Goal: Communication & Community: Answer question/provide support

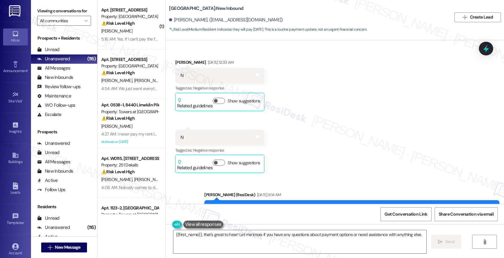
scroll to position [1622, 0]
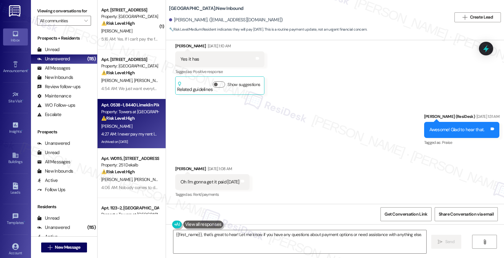
click at [125, 124] on div "[PERSON_NAME]" at bounding box center [130, 127] width 59 height 8
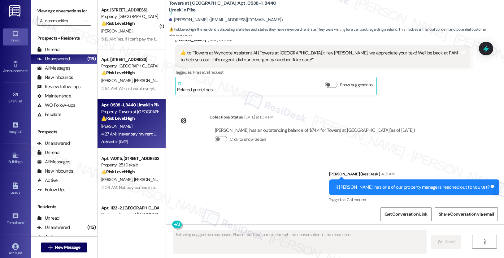
scroll to position [12406, 0]
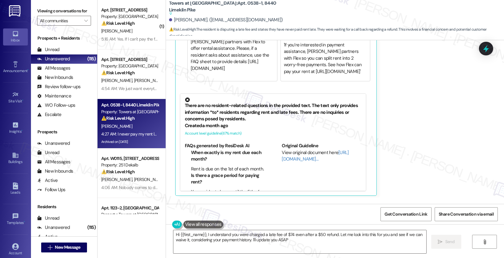
type textarea "Hi {{first_name}}, I understand you were charged a late fee of $74 even after a…"
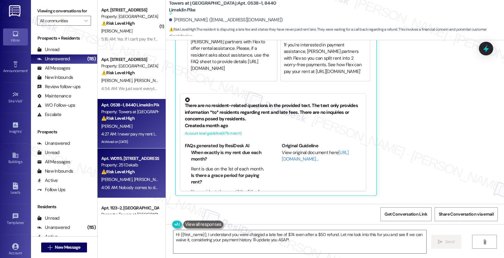
click at [139, 155] on div "Apt. W0115, 251 W Dekalb Pike Property: 251 Dekalb ⚠️ Risk Level: High The resi…" at bounding box center [130, 165] width 59 height 21
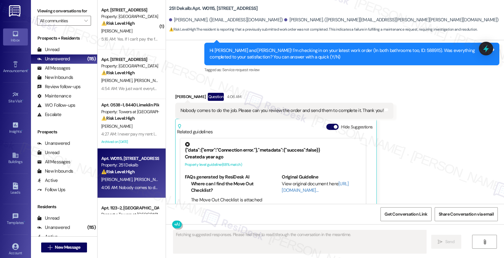
scroll to position [1527, 0]
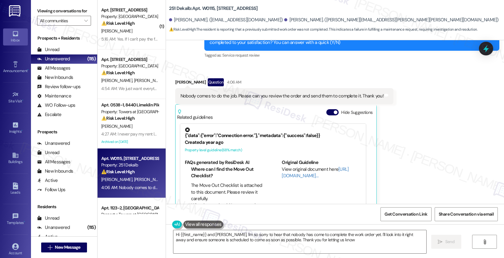
type textarea "Hi {{first_name}} and Marcos, I'm so sorry to hear that nobody has come to comp…"
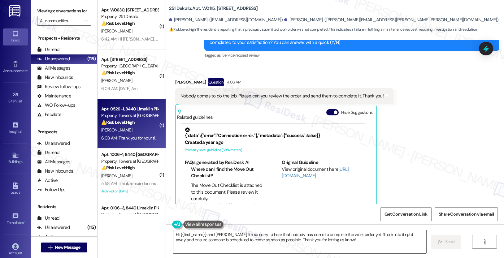
click at [121, 108] on div "Apt. 0526-1, 8440 Limekiln Pike" at bounding box center [129, 109] width 57 height 7
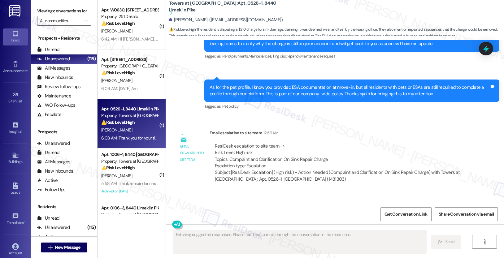
scroll to position [1132, 0]
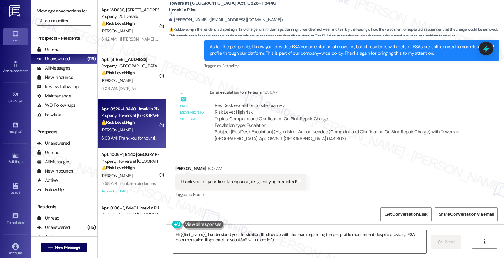
type textarea "Hi {{first_name}}, I understand your frustration. I'll follow up with the team …"
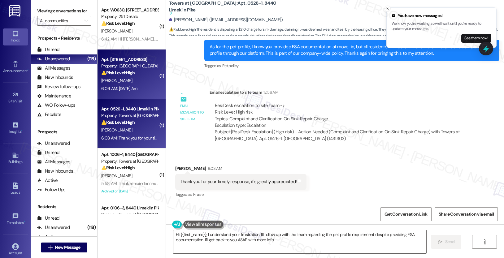
click at [124, 82] on div "[PERSON_NAME]" at bounding box center [130, 81] width 59 height 8
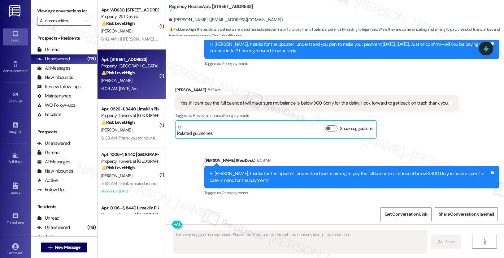
scroll to position [1964, 0]
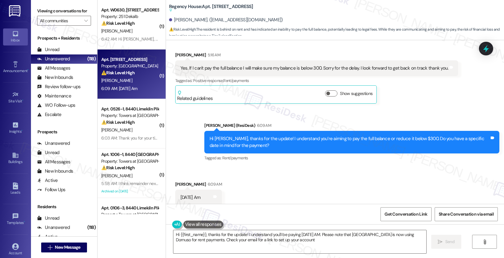
type textarea "Hi {{first_name}}, thanks for the update! I understand you'll be paying tomorro…"
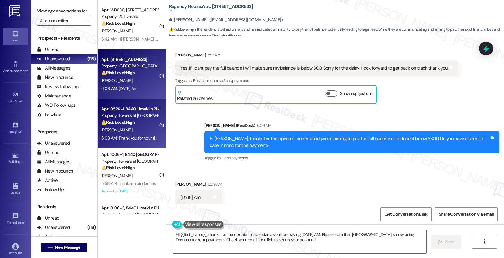
click at [124, 133] on div "[PERSON_NAME]" at bounding box center [130, 130] width 59 height 8
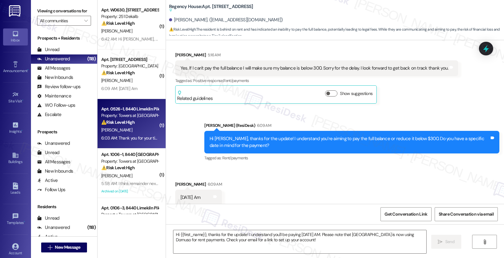
type textarea "Fetching suggested responses. Please feel free to read through the conversation…"
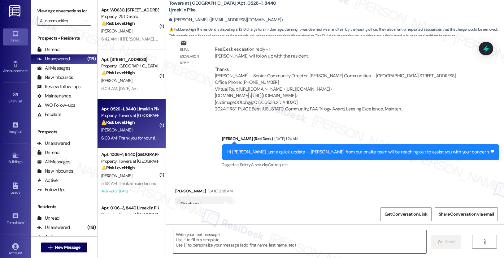
type textarea "Fetching suggested responses. Please feel free to read through the conversation…"
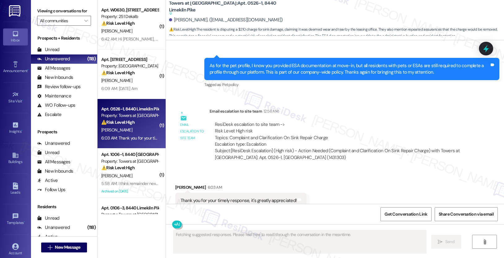
scroll to position [1132, 0]
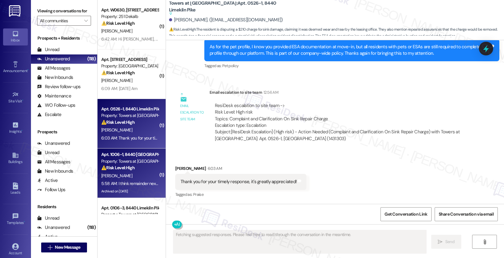
click at [136, 174] on div "[PERSON_NAME]" at bounding box center [130, 176] width 59 height 8
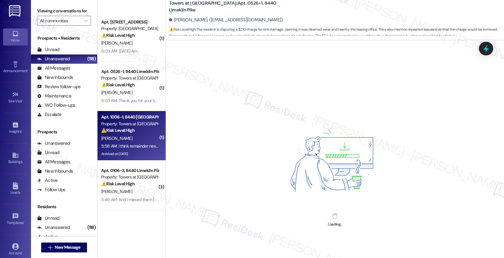
scroll to position [117, 0]
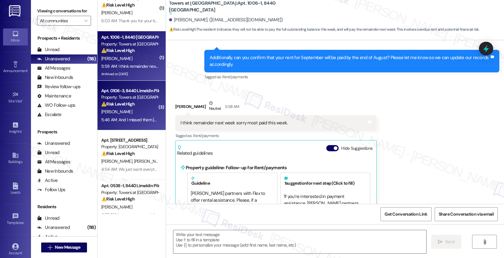
click at [137, 124] on div "Apt. 0106-3, 8440 Limekiln Pike Property: Towers at Wyncote ⚠️ Risk Level: High…" at bounding box center [132, 106] width 68 height 50
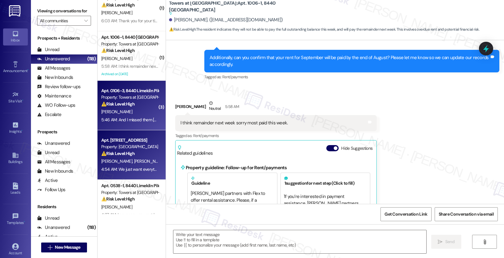
type textarea "Fetching suggested responses. Please feel free to read through the conversation…"
click at [123, 158] on div "S. Sims D. Sims" at bounding box center [130, 162] width 59 height 8
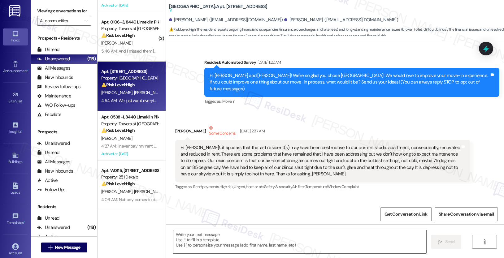
scroll to position [232, 0]
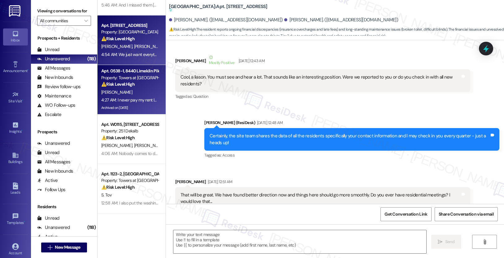
type textarea "Fetching suggested responses. Please feel free to read through the conversation…"
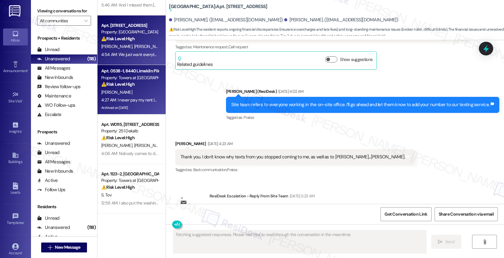
click at [119, 102] on div "4:27 AM: I never pay my rent late. I was just waiting on a call back. I have be…" at bounding box center [278, 100] width 354 height 6
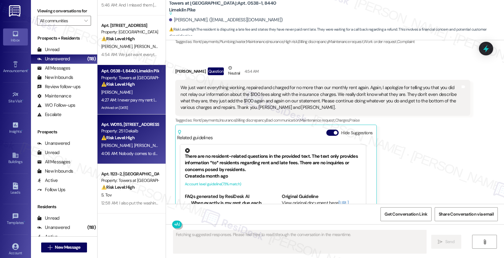
click at [112, 121] on div "Apt. W0115, 251 W Dekalb Pike Property: 251 Dekalb ⚠️ Risk Level: High The resi…" at bounding box center [130, 131] width 59 height 21
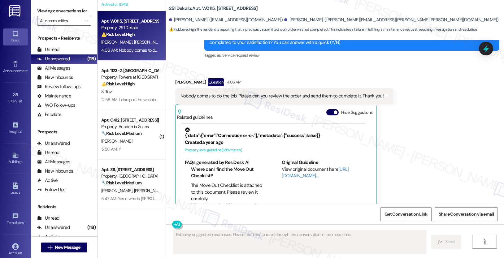
scroll to position [349, 0]
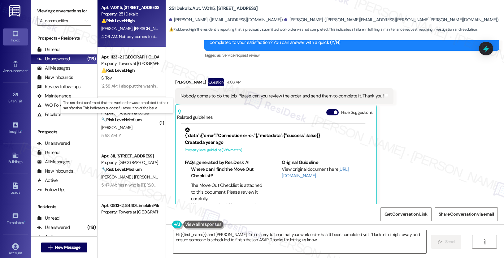
type textarea "Hi {{first_name}} and Marcos! I'm so sorry to hear that your work order hasn't …"
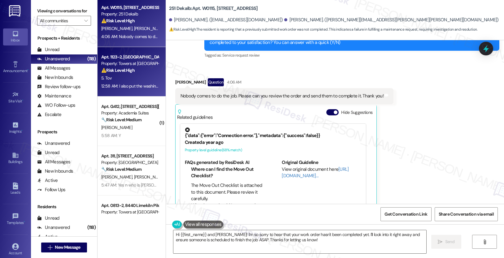
click at [132, 88] on div "12:58 AM: I also put the washing machine request through the portal because the…" at bounding box center [326, 86] width 451 height 6
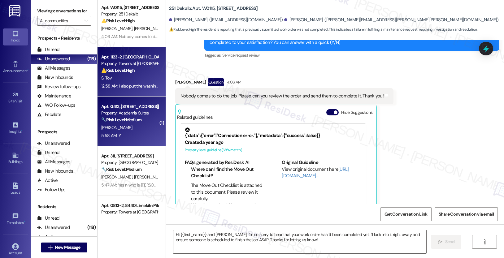
type textarea "Fetching suggested responses. Please feel free to read through the conversation…"
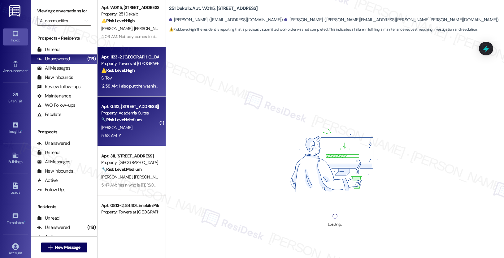
click at [121, 123] on div "🔧 Risk Level: Medium The resident confirmed that the work order was completed t…" at bounding box center [129, 120] width 57 height 7
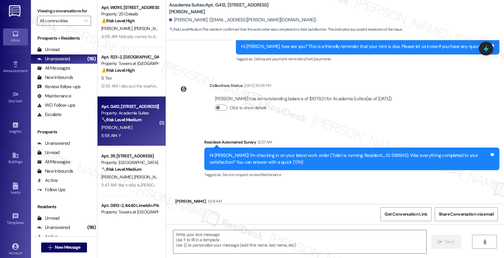
scroll to position [674, 0]
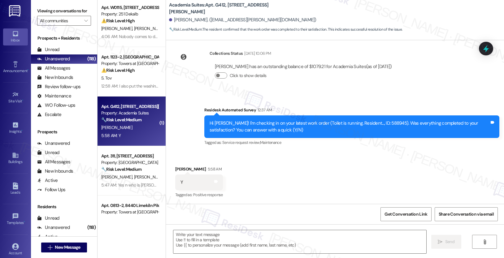
type textarea "Fetching suggested responses. Please feel free to read through the conversation…"
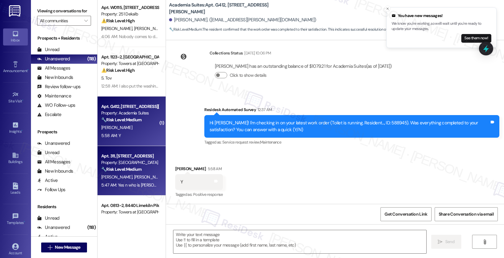
click at [124, 168] on strong "🔧 Risk Level: Medium" at bounding box center [121, 170] width 40 height 6
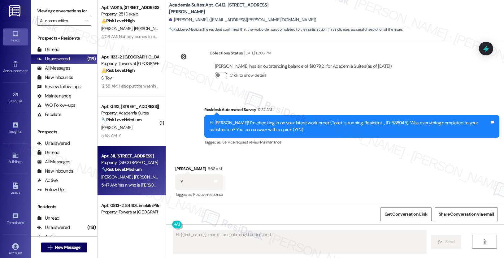
scroll to position [2, 0]
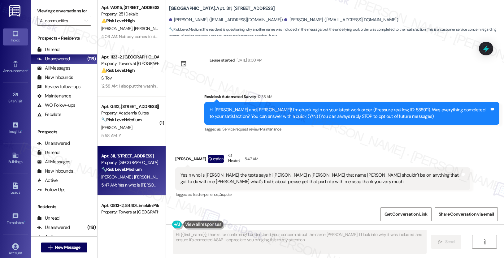
type textarea "Hi {{first_name}}, thanks for confirming! I understand your concern about the n…"
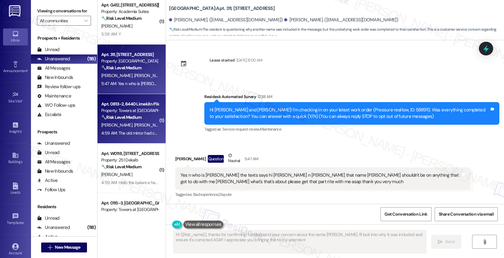
scroll to position [468, 0]
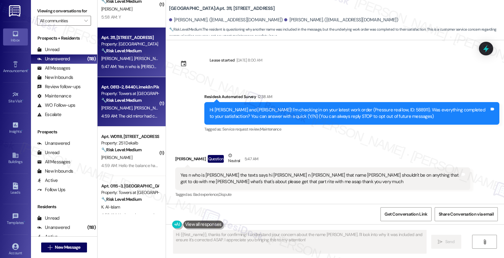
click at [137, 104] on div "D. Warren R. Wilson" at bounding box center [130, 108] width 59 height 8
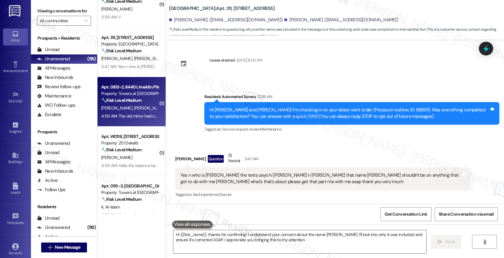
type textarea "Hi {{first_name}}, thanks for confirming! I understand your concern about the n…"
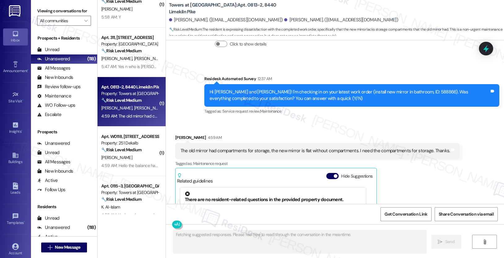
scroll to position [2271, 0]
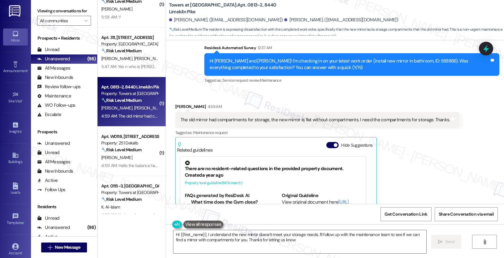
type textarea "Hi {{first_name}}, I understand the new mirror doesn't meet your storage needs.…"
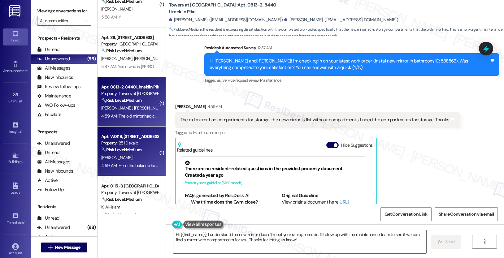
click at [114, 153] on div "Apt. W0118, 251 W Dekalb Pike Property: 251 Dekalb 🔧 Risk Level: Medium The res…" at bounding box center [130, 143] width 59 height 21
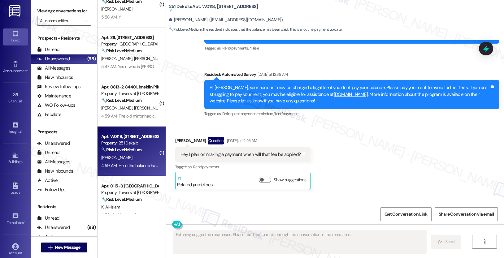
scroll to position [4965, 0]
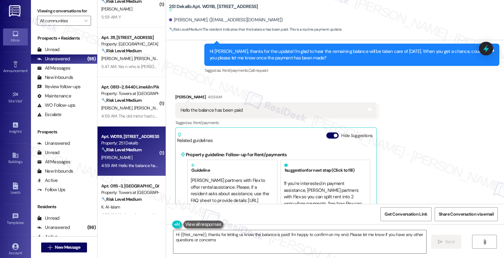
type textarea "Hi {{first_name}}, thanks for letting us know the balance is paid! I'm happy to…"
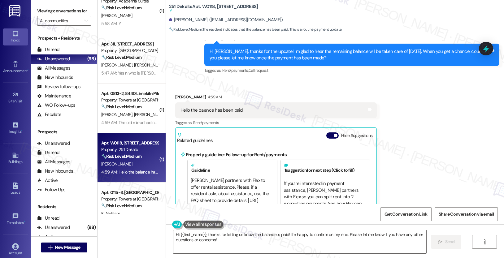
scroll to position [460, 0]
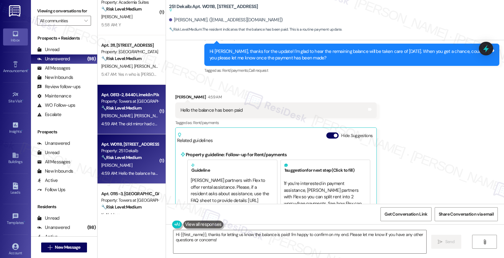
click at [118, 107] on strong "🔧 Risk Level: Medium" at bounding box center [121, 108] width 40 height 6
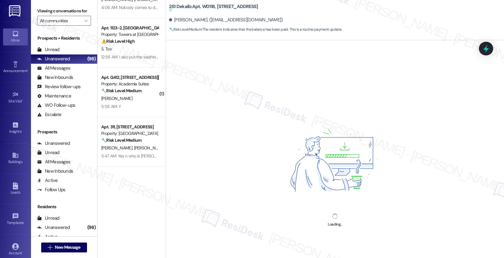
scroll to position [248, 0]
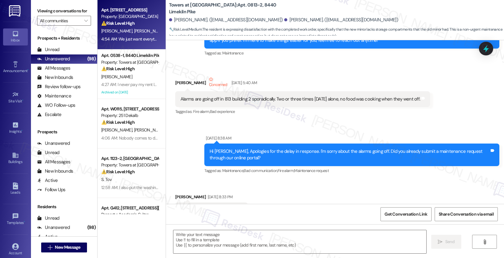
type textarea "Fetching suggested responses. Please feel free to read through the conversation…"
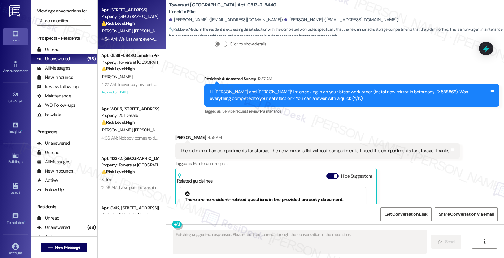
scroll to position [2271, 0]
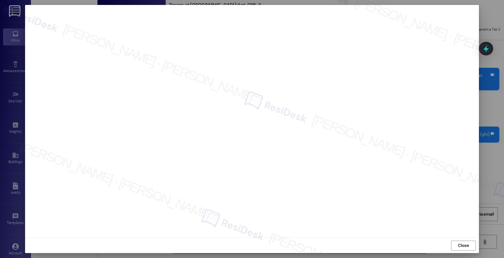
scroll to position [1145, 0]
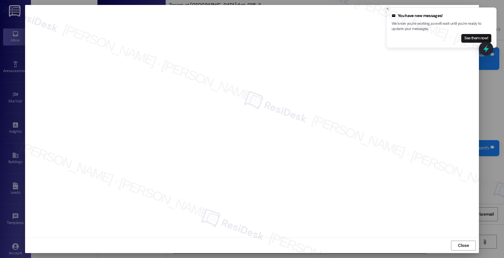
click at [389, 8] on icon "Close toast" at bounding box center [388, 9] width 4 height 4
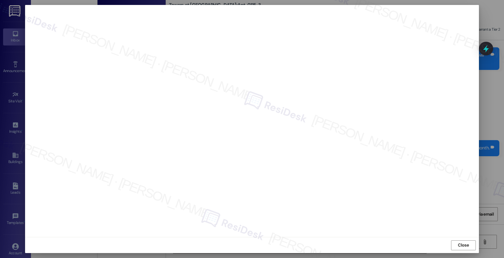
scroll to position [0, 0]
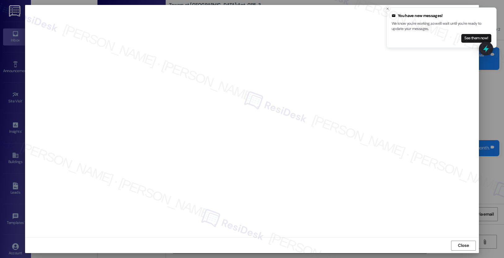
click at [389, 7] on icon "Close toast" at bounding box center [388, 9] width 4 height 4
click at [388, 8] on icon "Close toast" at bounding box center [388, 9] width 4 height 4
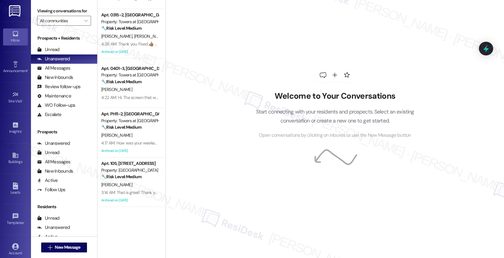
scroll to position [1135, 0]
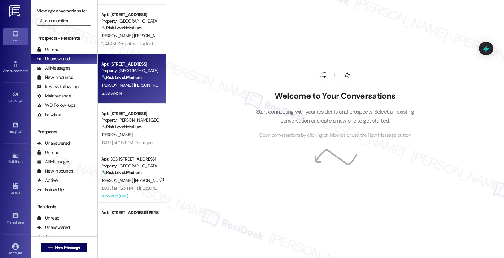
click at [132, 92] on div "12:39 AM: N 12:39 AM: N" at bounding box center [130, 93] width 59 height 8
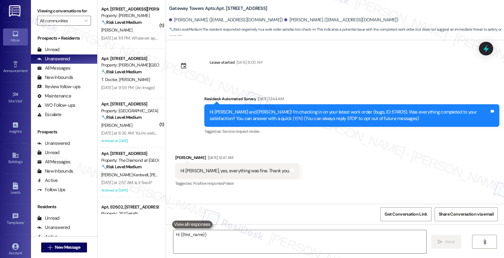
scroll to position [1556, 0]
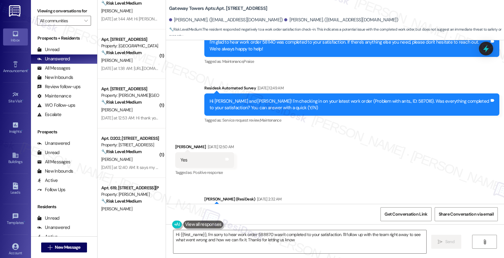
type textarea "Hi {{first_name}}, I'm sorry to hear work order 588870 wasn't completed to your…"
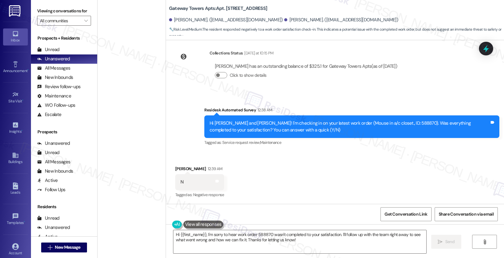
scroll to position [1952, 0]
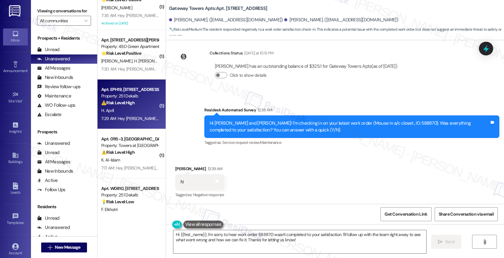
click at [127, 108] on div "H. April" at bounding box center [130, 111] width 59 height 8
type textarea "Hi {{first_name}}, I'm sorry to hear work order 588870 wasn't completed to your…"
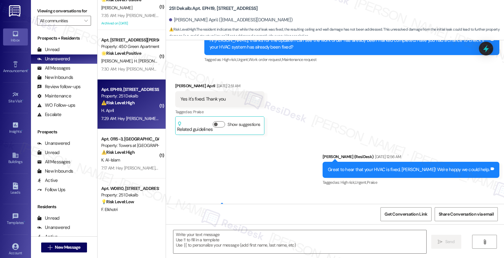
type textarea "Fetching suggested responses. Please feel free to read through the conversation…"
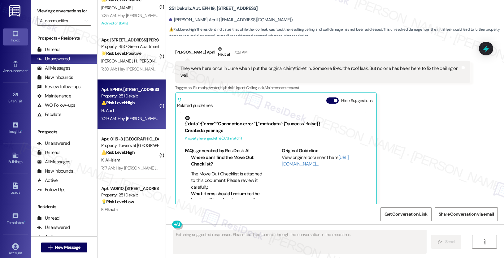
scroll to position [1941, 0]
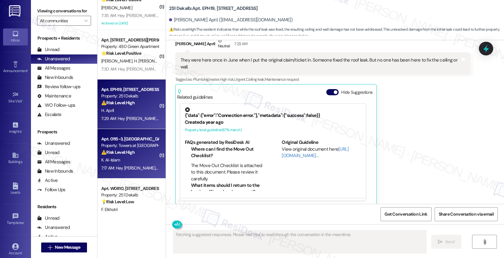
click at [119, 175] on div "Apt. 0115-3, [GEOGRAPHIC_DATA] Property: Towers at [GEOGRAPHIC_DATA] ⚠️ Risk Le…" at bounding box center [132, 154] width 68 height 50
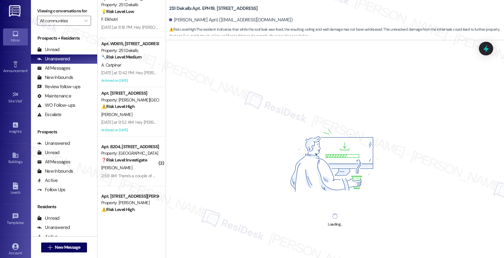
scroll to position [2153, 0]
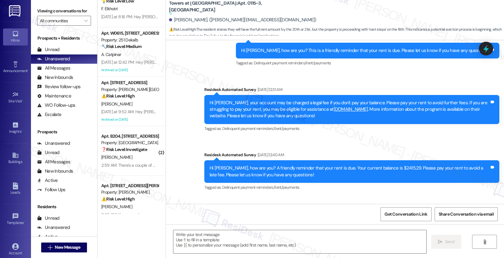
type textarea "Fetching suggested responses. Please feel free to read through the conversation…"
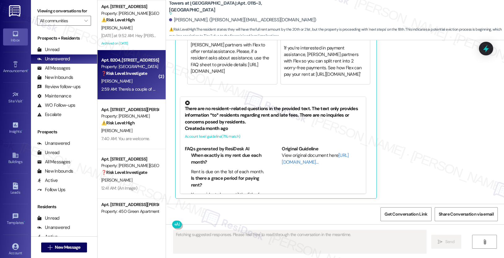
scroll to position [2263, 0]
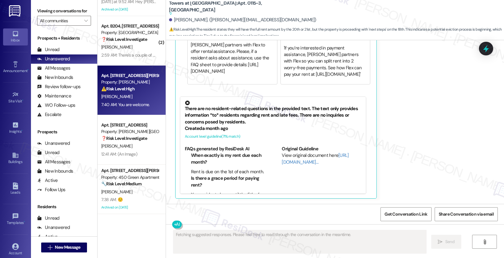
click at [127, 98] on div "[PERSON_NAME]" at bounding box center [130, 97] width 59 height 8
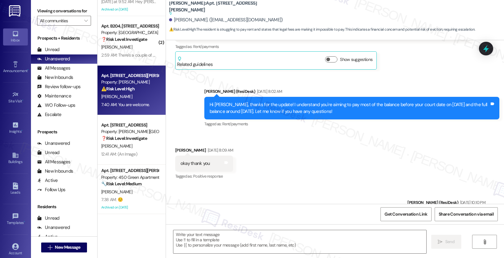
type textarea "Fetching suggested responses. Please feel free to read through the conversation…"
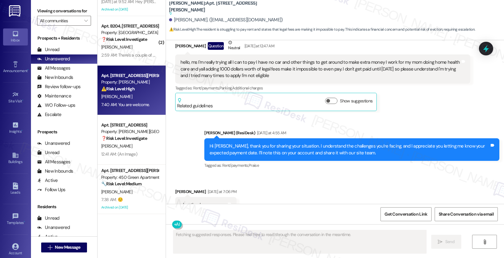
scroll to position [1659, 0]
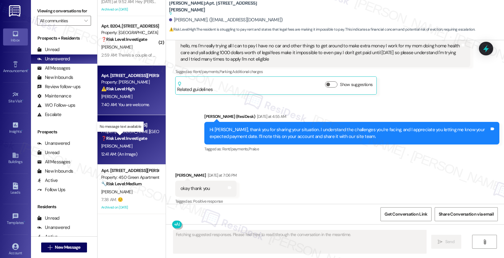
click at [127, 141] on strong "❓ Risk Level: Investigate" at bounding box center [124, 139] width 46 height 6
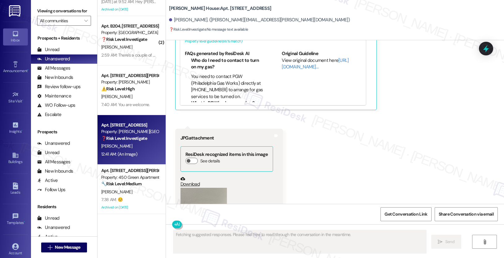
scroll to position [2572, 0]
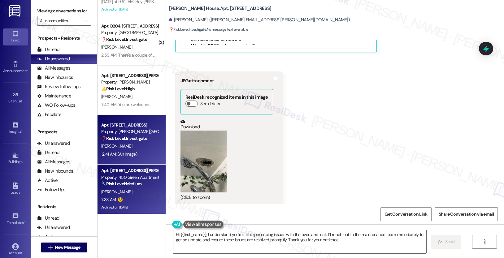
type textarea "Hi {{first_name}}, I understand you're still experiencing issues with the oven …"
click at [144, 180] on div "Property: 450 Green Apartments" at bounding box center [129, 177] width 57 height 7
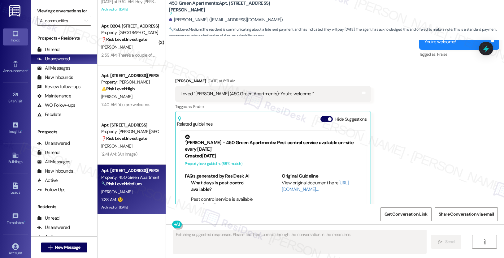
scroll to position [10660, 0]
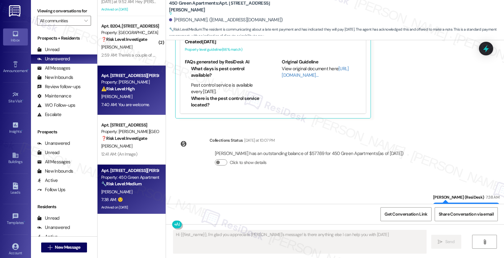
type textarea "Hi {{first_name}}, I'm glad you appreciate Emily's message! Is there anything e…"
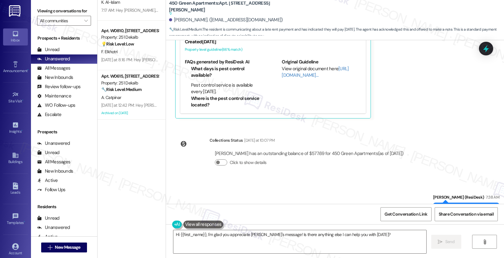
scroll to position [2057, 0]
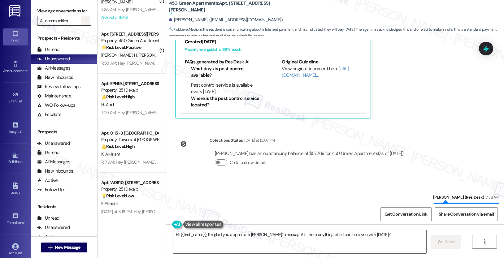
click at [84, 26] on span "" at bounding box center [86, 21] width 6 height 10
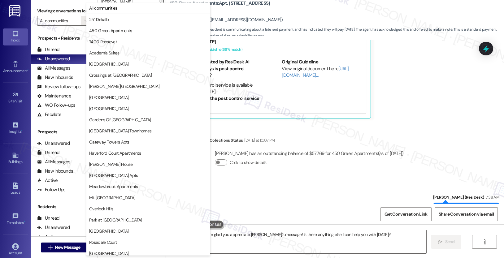
click at [304, 38] on div "450 Green Apartments: Apt. Q202, 450 Forrest Ave Suggested actions and notes av…" at bounding box center [335, 20] width 338 height 40
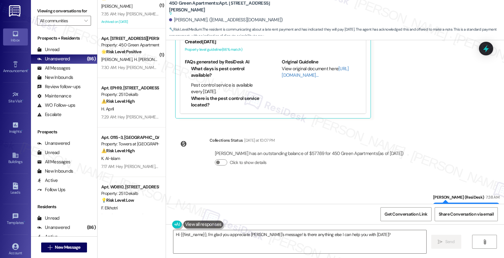
scroll to position [2052, 0]
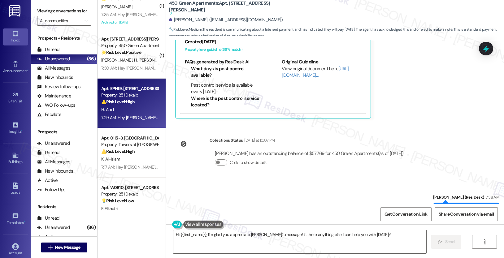
click at [135, 120] on div "7:29 AM: Hey [PERSON_NAME], we appreciate your text! We'll be back at 11AM to h…" at bounding box center [231, 118] width 261 height 6
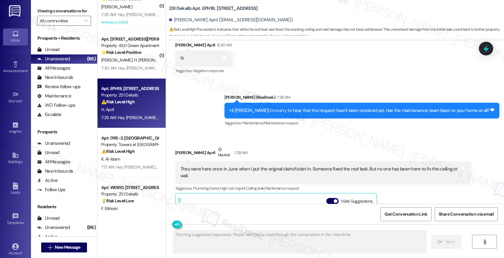
scroll to position [1941, 0]
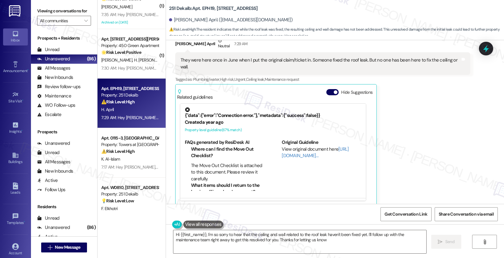
type textarea "Hi {{first_name}}, I'm so sorry to hear that the ceiling and wall related to th…"
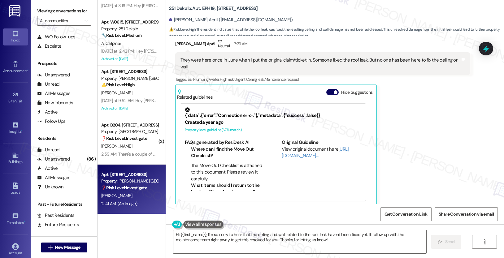
scroll to position [69, 0]
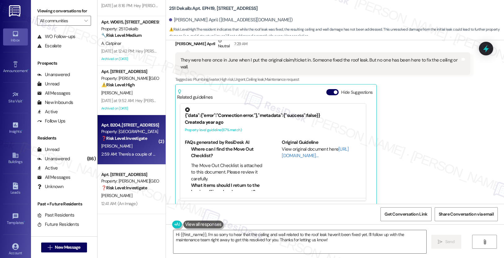
click at [127, 150] on div "2:59 AM: There's a couple of work orders that have not been completed 2:59 AM: …" at bounding box center [130, 154] width 59 height 8
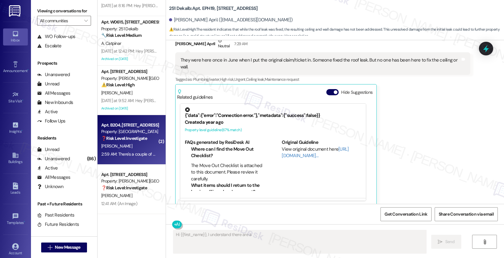
scroll to position [166, 0]
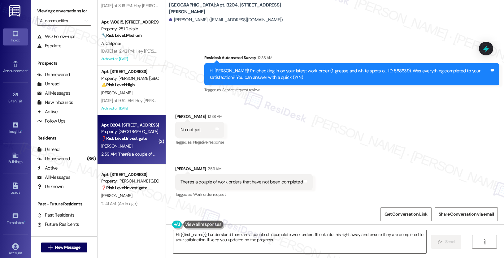
type textarea "Hi {{first_name}}, I understand there are a couple of incomplete work orders. I…"
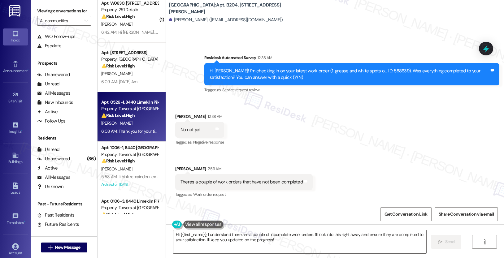
scroll to position [113, 0]
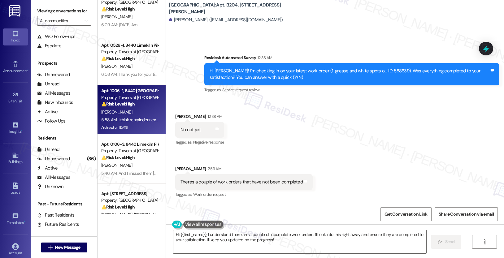
click at [140, 123] on div "5:58 AM: I think remainder next week sorry most paid this week. 5:58 AM: I thin…" at bounding box center [158, 120] width 115 height 6
type textarea "Hi {{first_name}}, I understand there are a couple of incomplete work orders. I…"
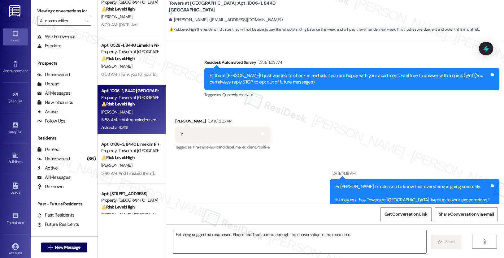
scroll to position [8393, 0]
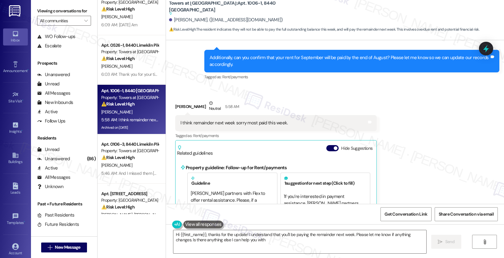
type textarea "Hi {{first_name}}, thanks for the update! I understand that you'll be paying th…"
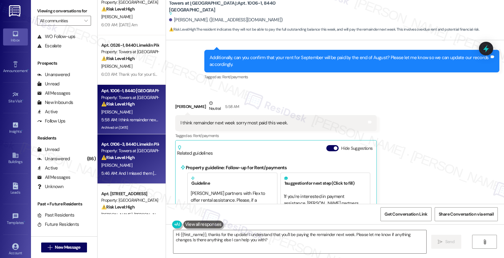
click at [132, 152] on div "Property: Towers at [GEOGRAPHIC_DATA]" at bounding box center [129, 151] width 57 height 7
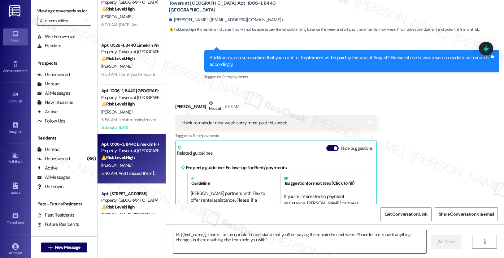
type textarea "Fetching suggested responses. Please feel free to read through the conversation…"
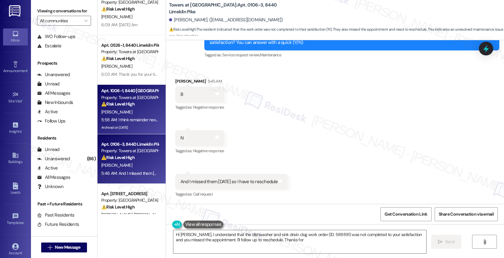
scroll to position [0, 0]
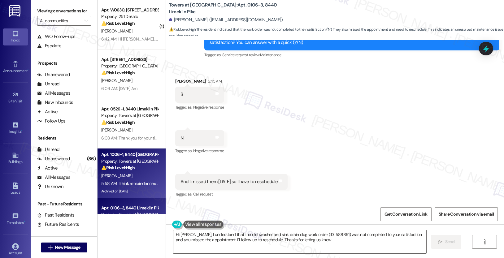
type textarea "Hi Kevin, I understand that the dishwasher and sink drain clog work order (ID: …"
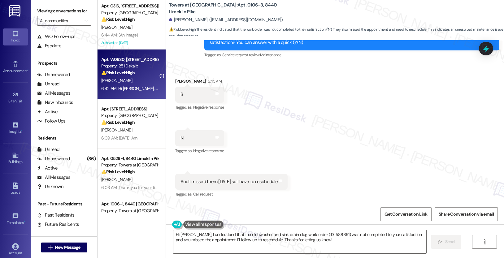
click at [143, 73] on div "⚠️ Risk Level: High The resident is requesting compensation for an extended lac…" at bounding box center [129, 73] width 57 height 7
type textarea "Fetching suggested responses. Please feel free to read through the conversation…"
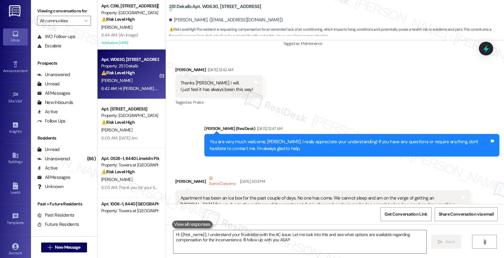
type textarea "Hi {{first_name}}, I understand your frustration with the AC issue. Let me look…"
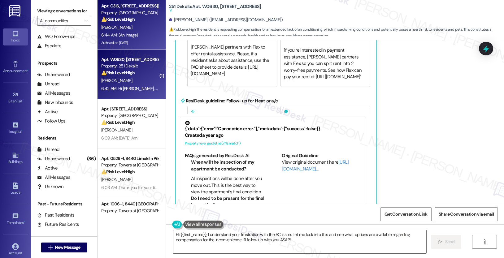
click at [130, 35] on div "6:44 AM: (An Image) 6:44 AM: (An Image)" at bounding box center [119, 35] width 37 height 6
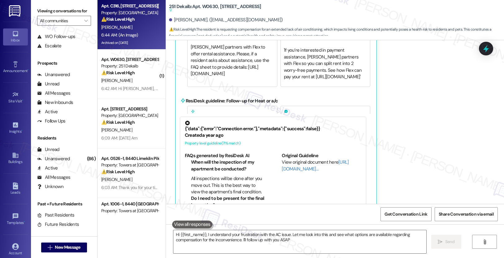
type textarea "Hi {{first_name}}, I understand your frustration with the AC issue. Let me look…"
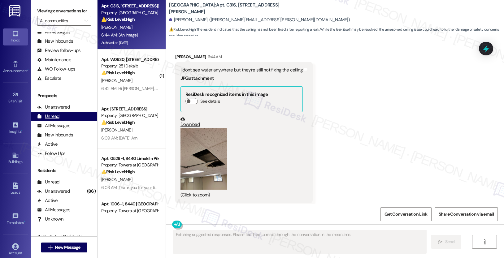
scroll to position [0, 0]
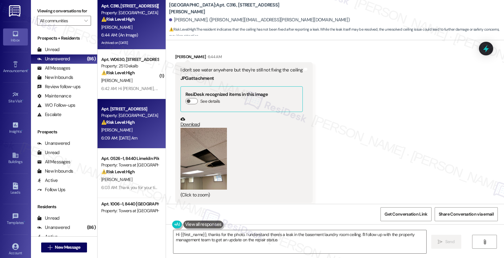
type textarea "Hi {{first_name}}, thanks for the photo. I understand there's a leak in the bas…"
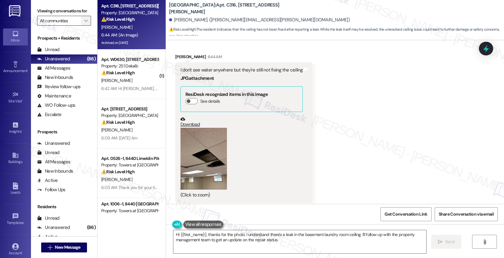
click at [84, 23] on icon "" at bounding box center [85, 20] width 3 height 5
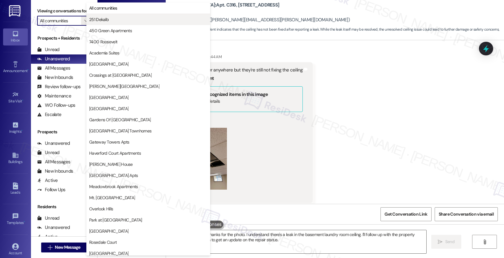
click at [112, 19] on span "251 Dekalb" at bounding box center [148, 19] width 118 height 6
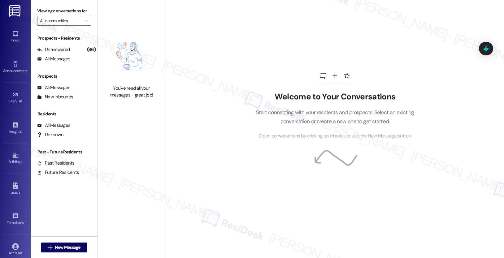
type input "251 Dekalb"
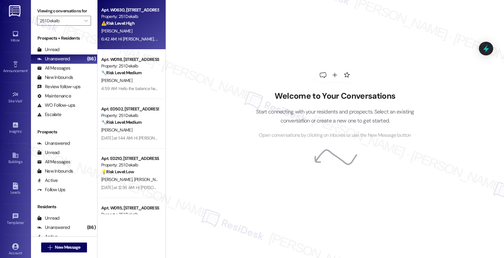
click at [127, 31] on div "[PERSON_NAME]" at bounding box center [130, 31] width 59 height 8
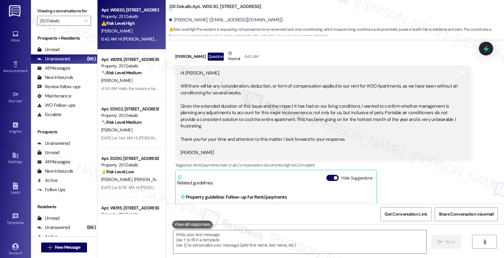
scroll to position [1648, 0]
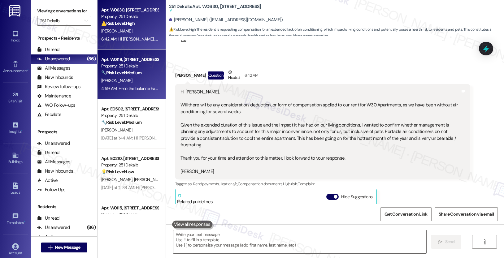
click at [118, 77] on div "[PERSON_NAME]" at bounding box center [130, 81] width 59 height 8
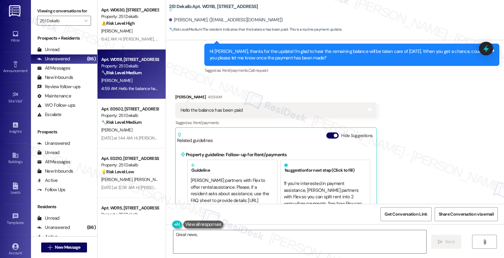
scroll to position [4965, 0]
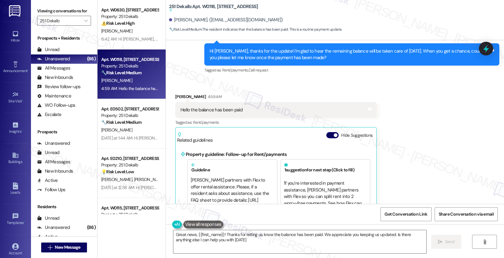
type textarea "Great news, {{first_name}}! Thanks for letting us know the balance has been pai…"
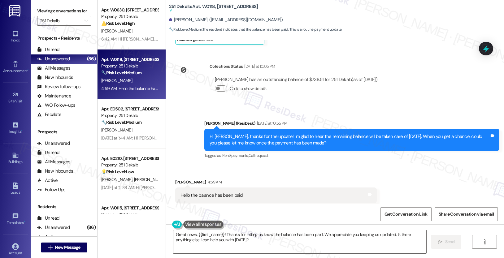
scroll to position [4890, 0]
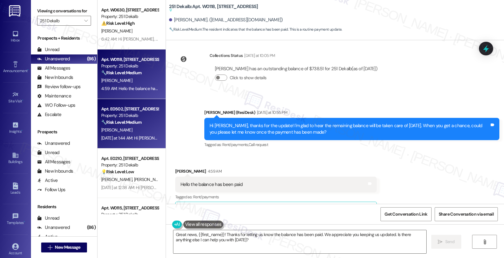
click at [134, 123] on strong "🔧 Risk Level: Medium" at bounding box center [121, 123] width 40 height 6
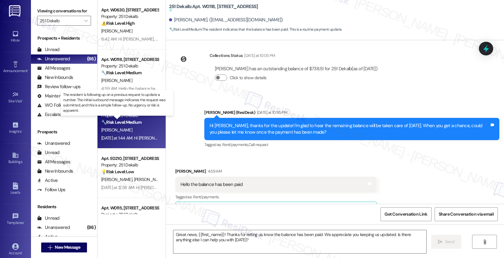
type textarea "Fetching suggested responses. Please feel free to read through the conversation…"
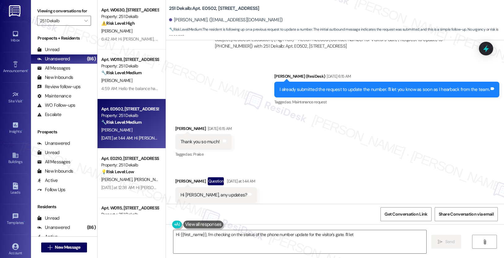
scroll to position [2169, 0]
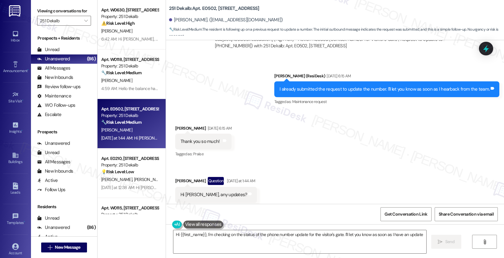
type textarea "Hi {{first_name}}, I'm checking on the status of the phone number update for th…"
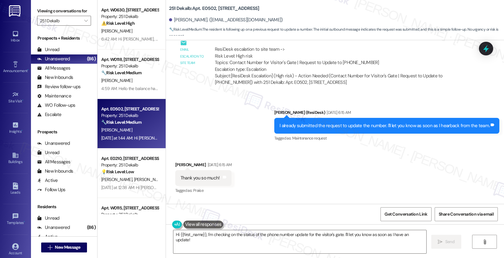
scroll to position [2126, 0]
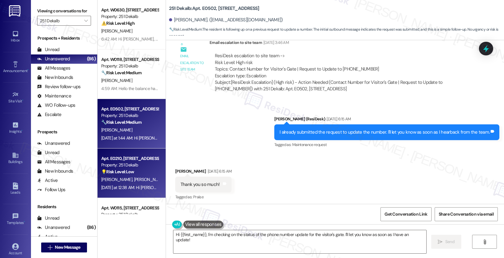
click at [129, 163] on div "Property: 251 Dekalb" at bounding box center [129, 165] width 57 height 7
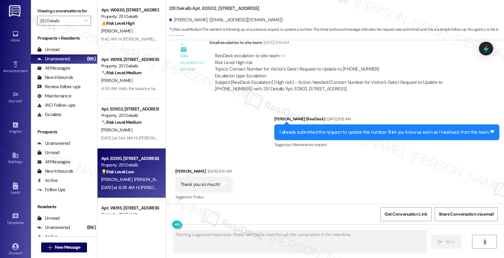
scroll to position [1094, 0]
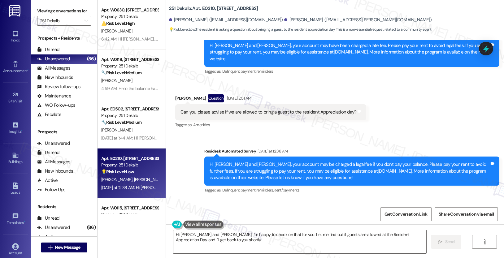
type textarea "Hi Dawn and Christopher! I'm happy to check on that for you. Let me find out if…"
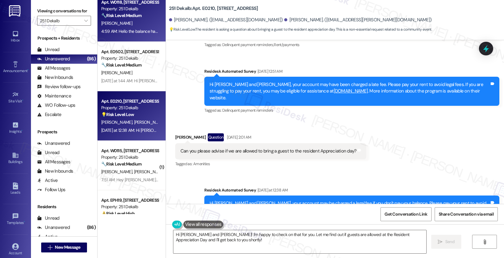
scroll to position [59, 0]
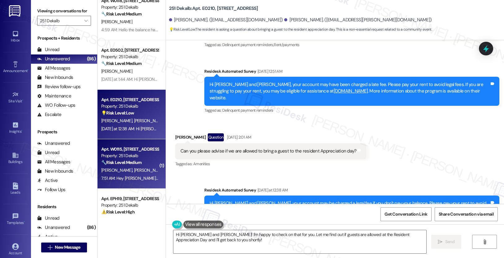
click at [134, 168] on span "[PERSON_NAME]" at bounding box center [149, 171] width 31 height 6
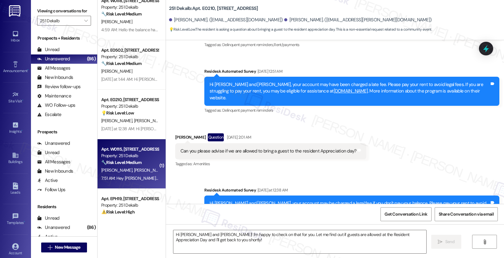
type textarea "Fetching suggested responses. Please feel free to read through the conversation…"
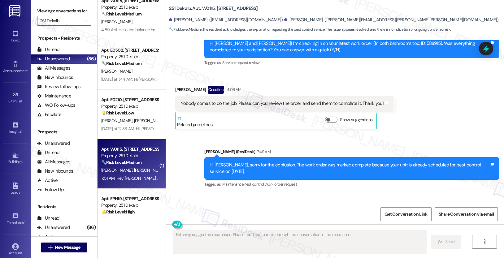
scroll to position [1535, 0]
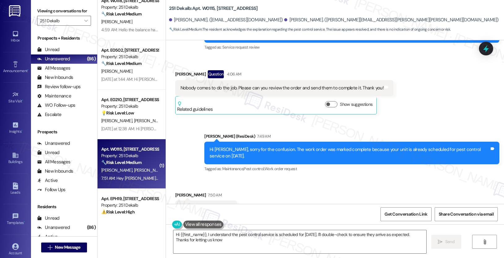
type textarea "Hi {{first_name}}, I understand the pest control service is scheduled for tomor…"
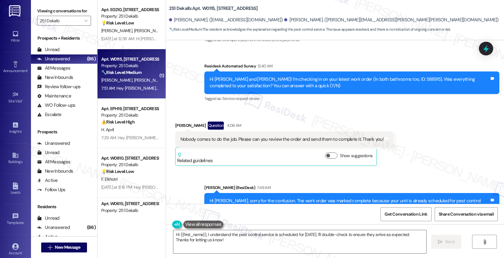
scroll to position [155, 0]
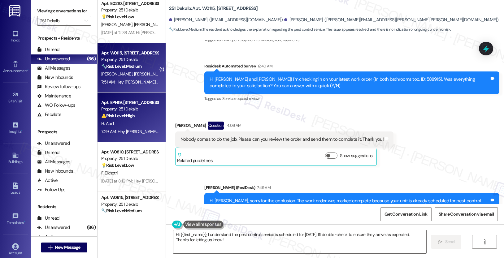
click at [126, 122] on div "H. April" at bounding box center [130, 124] width 59 height 8
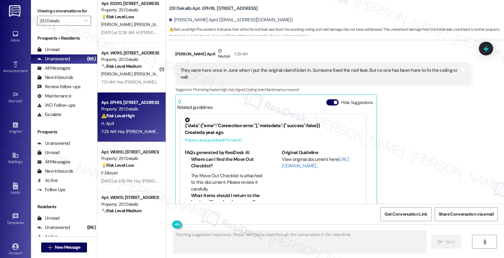
scroll to position [1941, 0]
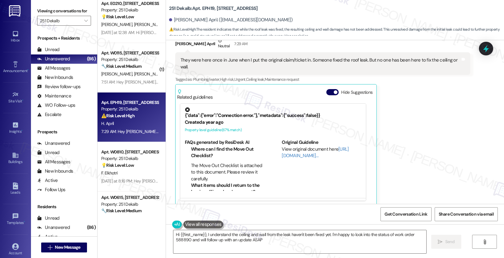
type textarea "Hi {{first_name}}, I understand the ceiling and wall from the leak haven't been…"
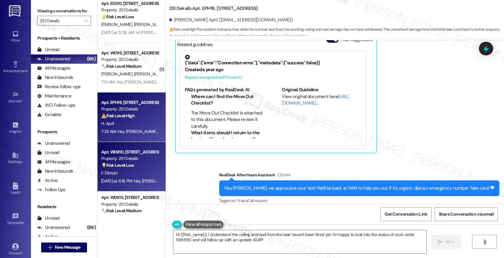
click at [134, 180] on div "Yesterday at 8:16 PM: Hey Fatima Zahra, we appreciate your text! We'll be back …" at bounding box center [239, 181] width 277 height 6
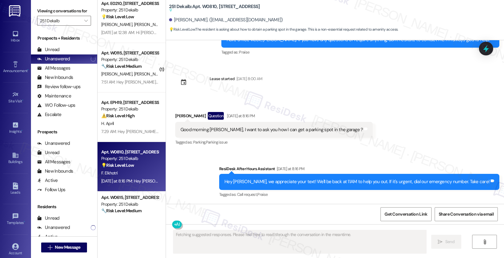
scroll to position [908, 0]
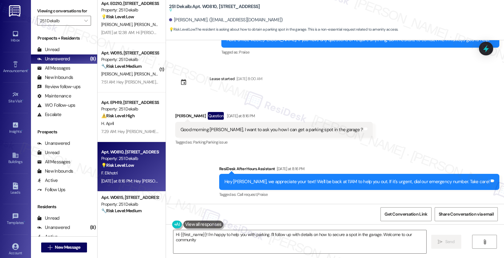
type textarea "Hi {{first_name}}! I'm happy to help you with parking. I'll follow up with deta…"
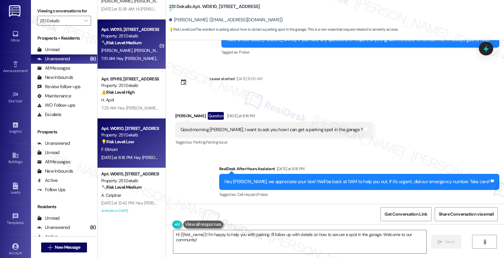
scroll to position [182, 0]
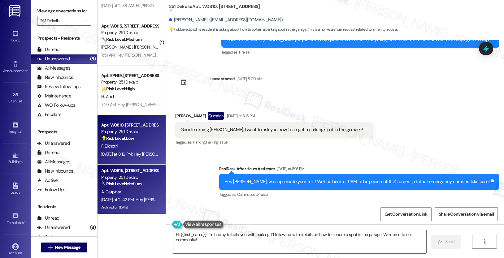
click at [146, 192] on div "A. Catpinar" at bounding box center [130, 192] width 59 height 8
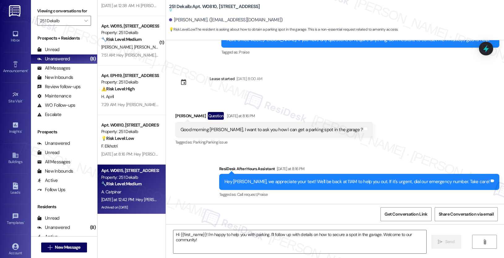
type textarea "Fetching suggested responses. Please feel free to read through the conversation…"
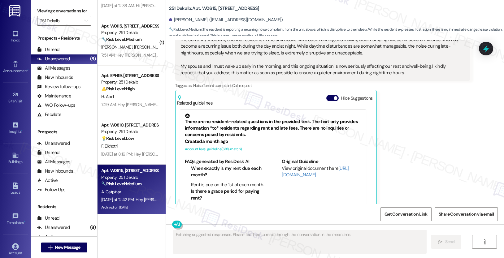
scroll to position [51, 0]
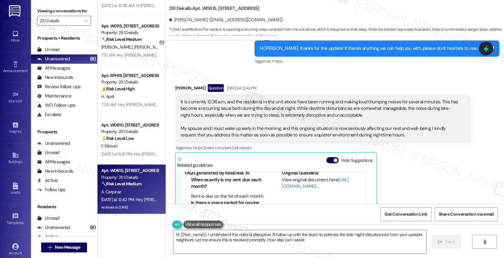
type textarea "Hi {{first_name}}, I understand the noise is disruptive. I'll follow up with th…"
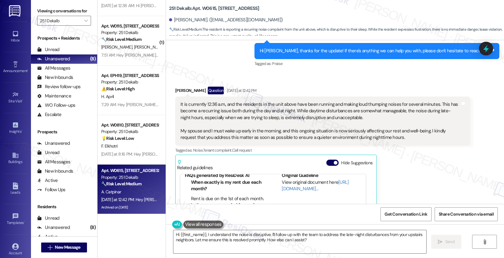
scroll to position [6574, 0]
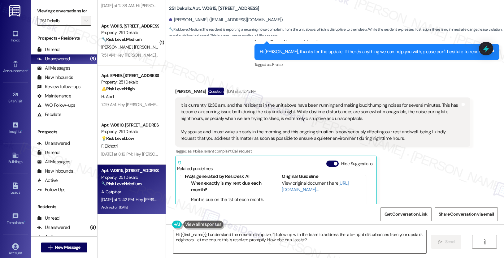
click at [83, 26] on span "" at bounding box center [86, 21] width 6 height 10
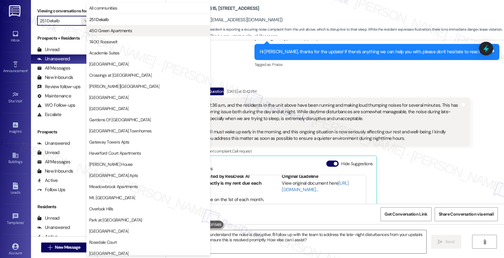
click at [128, 33] on span "450 Green Apartments" at bounding box center [110, 31] width 43 height 6
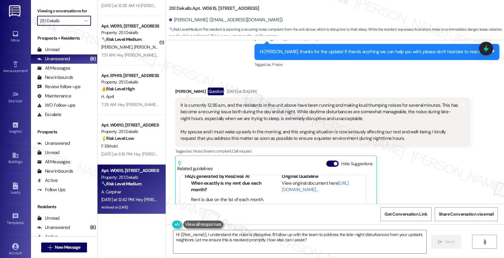
type input "450 Green Apartments"
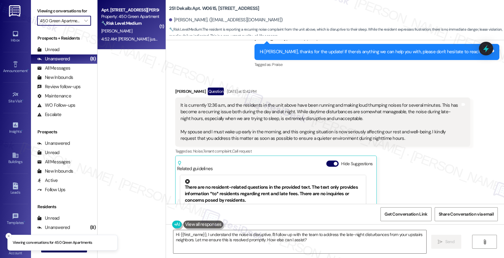
click at [129, 33] on div "[PERSON_NAME]" at bounding box center [130, 31] width 59 height 8
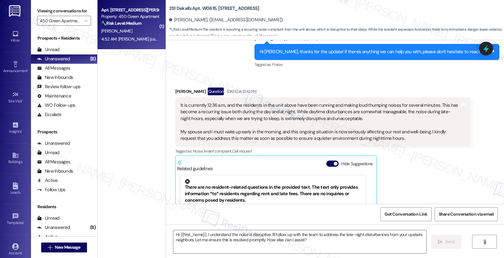
type textarea "Fetching suggested responses. Please feel free to read through the conversation…"
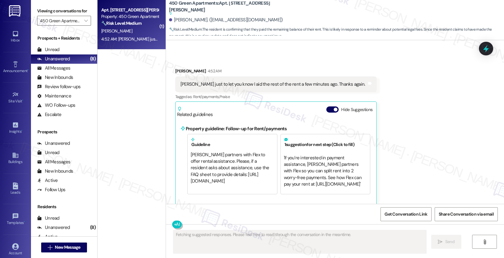
scroll to position [1709, 0]
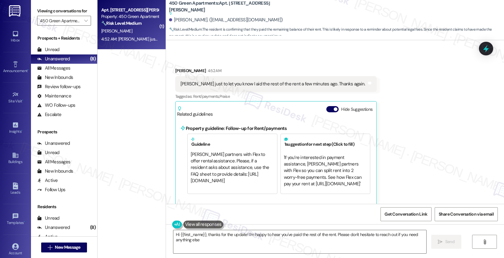
type textarea "Hi {{first_name}}, thanks for the update! I'm happy to hear you've paid the res…"
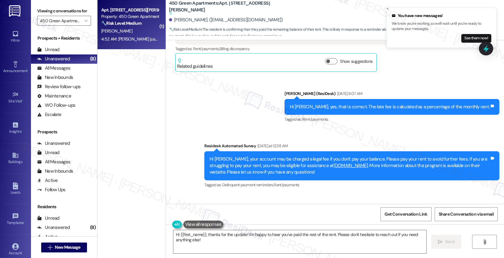
scroll to position [1507, 0]
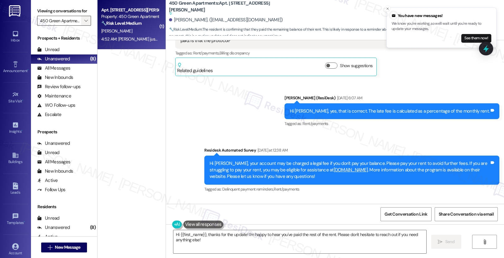
click at [83, 26] on span "" at bounding box center [86, 21] width 6 height 10
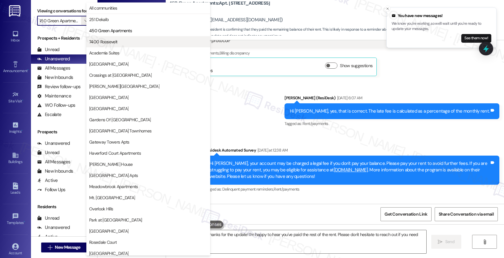
click at [113, 43] on span "7400 Roosevelt" at bounding box center [103, 42] width 28 height 6
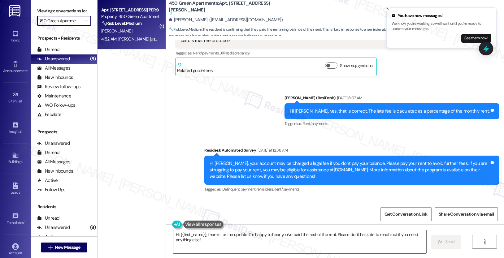
type input "7400 Roosevelt"
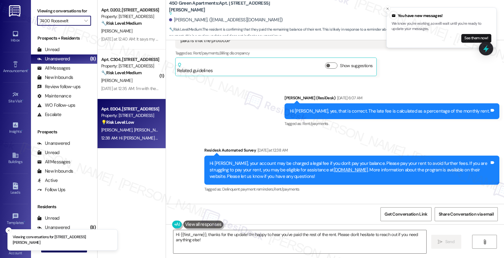
click at [122, 117] on div "Property: [STREET_ADDRESS]" at bounding box center [129, 115] width 57 height 7
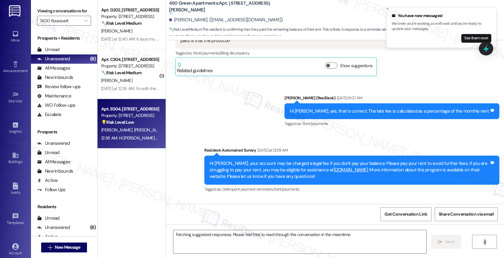
scroll to position [402, 0]
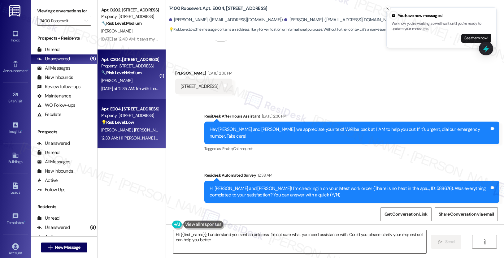
type textarea "Hi {{first_name}}, I understand you sent an address. I'm not sure what you need…"
click at [135, 86] on div "Yesterday at 12:35 AM: I'm with the program I got approved & they reached out l…" at bounding box center [206, 89] width 211 height 6
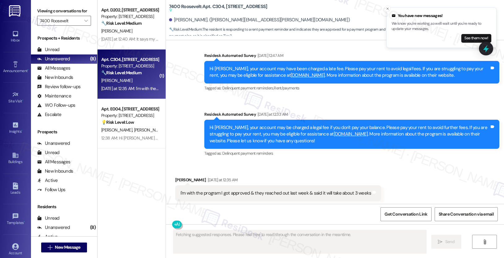
scroll to position [1080, 0]
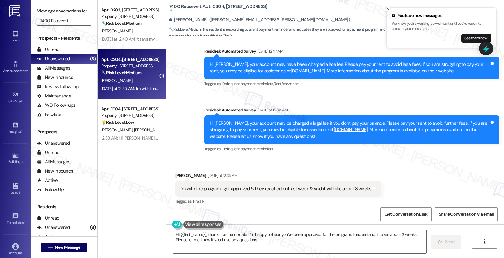
type textarea "Hi {{first_name}}, thanks for the update! I'm happy to hear you've been approve…"
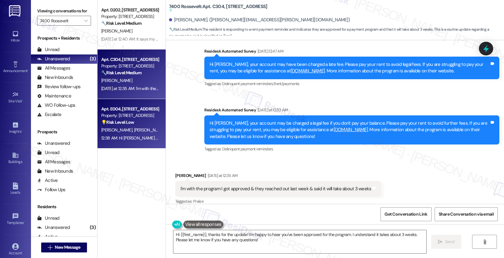
click at [135, 131] on div "D. Robinson T. Bailey" at bounding box center [130, 130] width 59 height 8
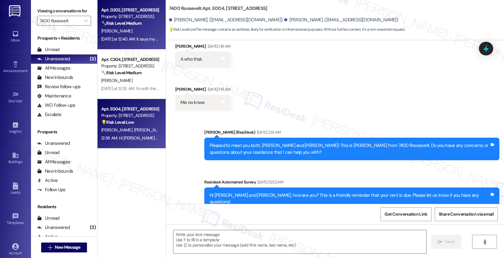
type textarea "Fetching suggested responses. Please feel free to read through the conversation…"
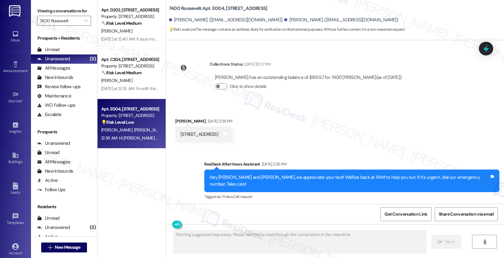
scroll to position [402, 0]
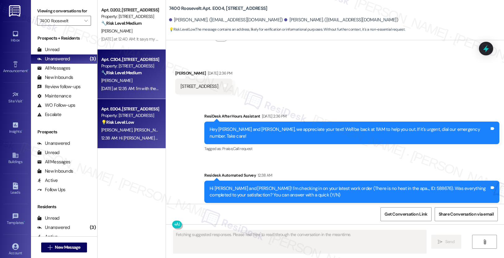
click at [133, 72] on strong "🔧 Risk Level: Medium" at bounding box center [121, 73] width 40 height 6
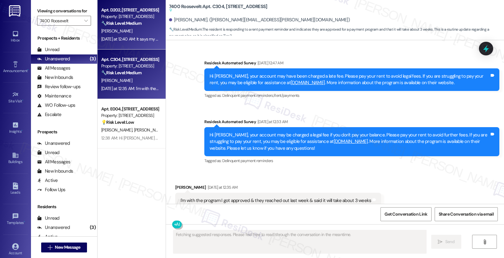
scroll to position [1080, 0]
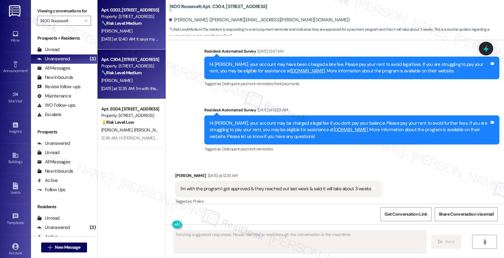
click at [138, 29] on div "[PERSON_NAME]" at bounding box center [130, 31] width 59 height 8
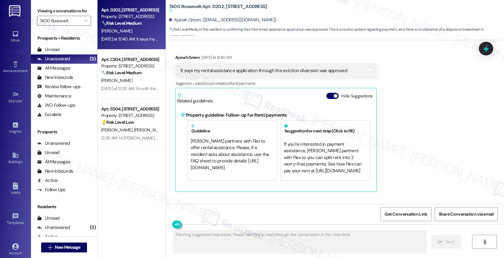
scroll to position [797, 0]
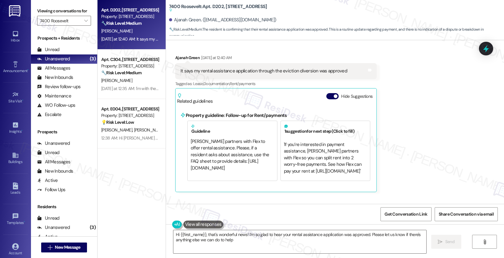
type textarea "Hi {{first_name}}, that's wonderful news! I'm so glad to hear your rental assis…"
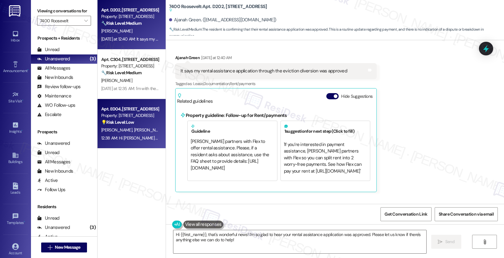
click at [109, 116] on div "Property: [STREET_ADDRESS]" at bounding box center [129, 115] width 57 height 7
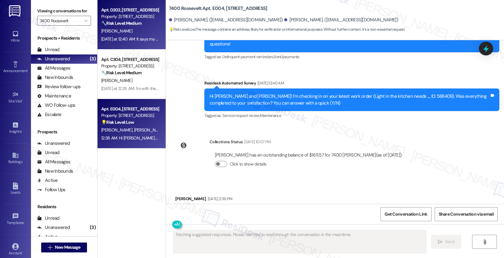
scroll to position [290, 0]
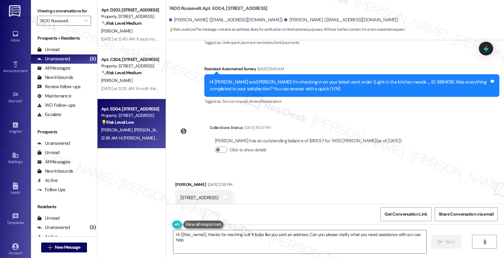
type textarea "Hi {{first_name}}, thanks for reaching out! It looks like you sent an address. …"
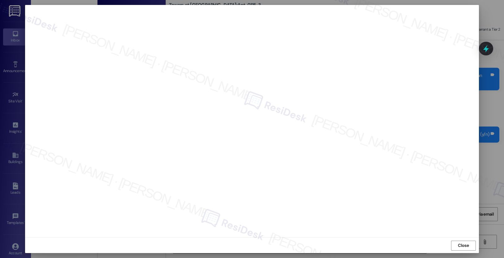
scroll to position [0, 0]
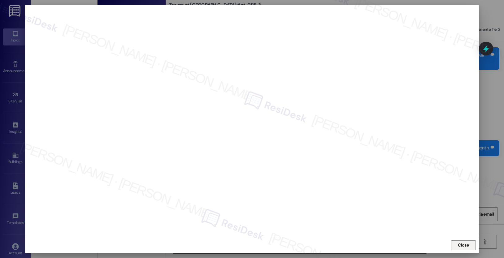
click at [460, 246] on span "Close" at bounding box center [463, 245] width 11 height 7
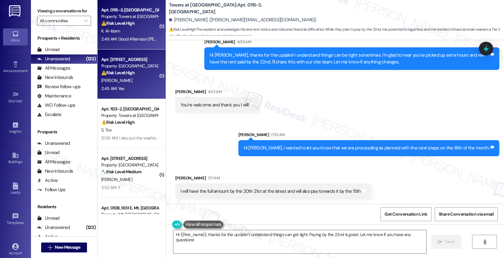
click at [128, 77] on div "G. Dowell" at bounding box center [130, 81] width 59 height 8
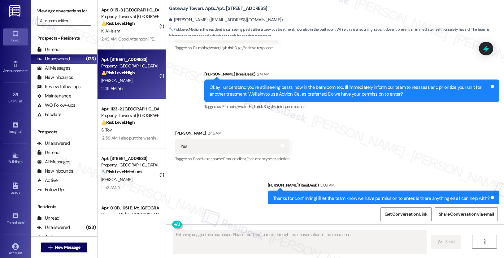
scroll to position [1795, 0]
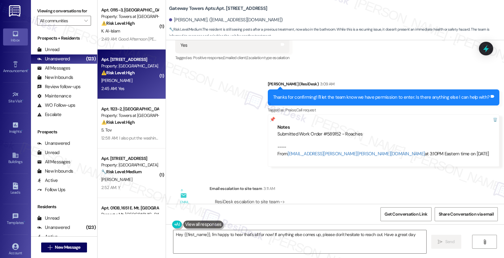
type textarea "Hey {{first_name}}, I'm happy to hear that's all for now! If anything else come…"
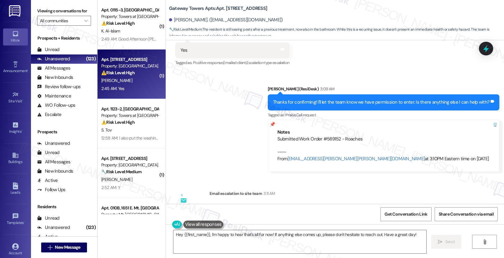
scroll to position [1717, 0]
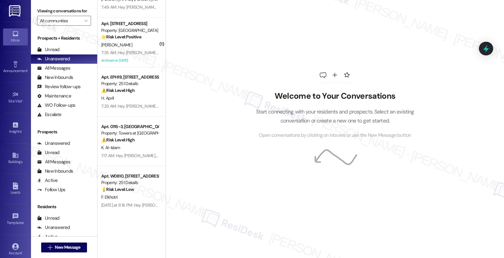
scroll to position [2058, 0]
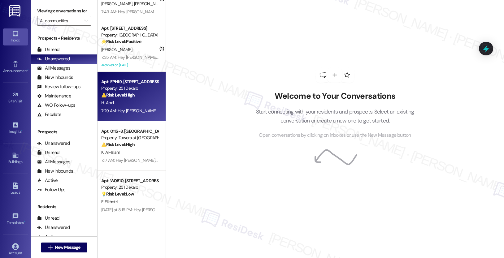
click at [141, 114] on div "7:29 AM: Hey [PERSON_NAME], we appreciate your text! We'll be back at 11AM to h…" at bounding box center [130, 111] width 59 height 8
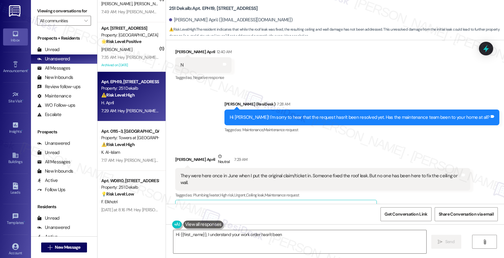
scroll to position [1824, 0]
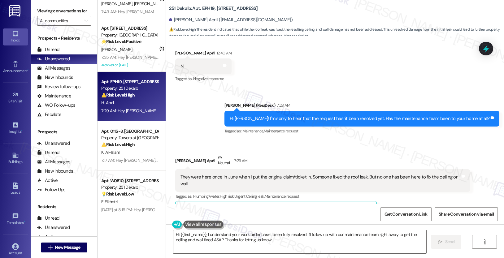
type textarea "Hi {{first_name}}, I understand your work order hasn't been fully resolved. I'l…"
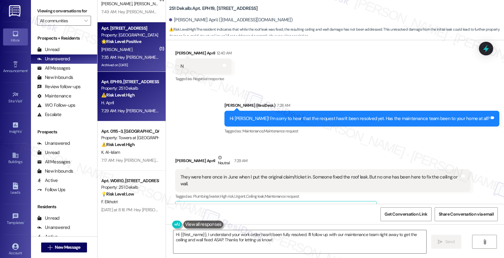
click at [147, 57] on div "7:35 AM: Hey [PERSON_NAME], we appreciate your text! We'll be back at 11AM to h…" at bounding box center [231, 57] width 261 height 6
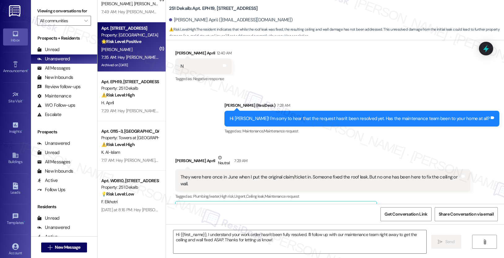
type textarea "Fetching suggested responses. Please feel free to read through the conversation…"
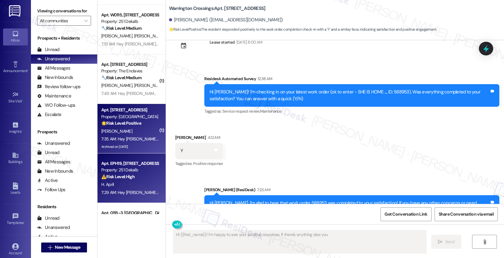
scroll to position [1974, 0]
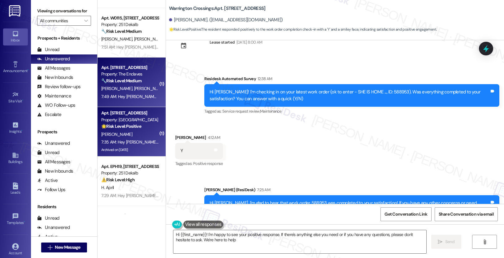
type textarea "Hi {{first_name}}! I'm happy to see your positive response. If there's anything…"
click at [140, 79] on div "🔧 Risk Level: Medium The resident indicates the extermination request was not c…" at bounding box center [129, 81] width 57 height 7
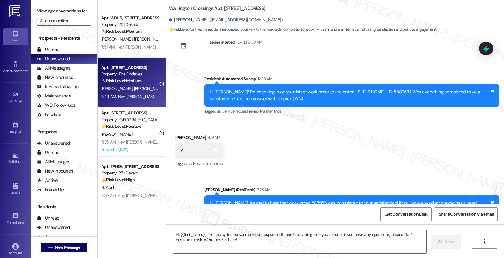
type textarea "Fetching suggested responses. Please feel free to read through the conversation…"
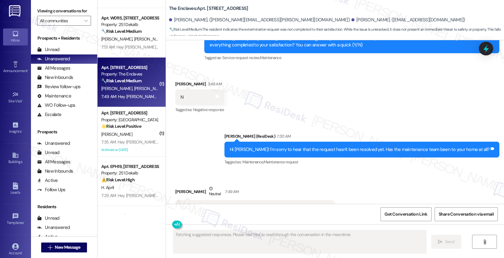
scroll to position [2335, 0]
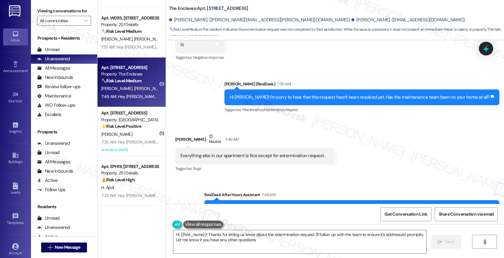
type textarea "Hi {{first_name}}! Thanks for letting us know about the extermination request. …"
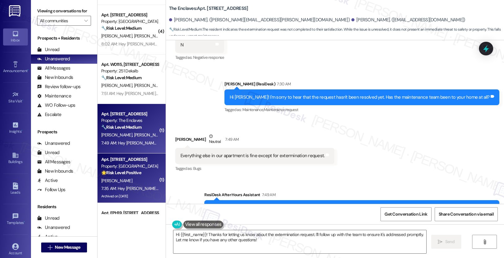
scroll to position [1925, 0]
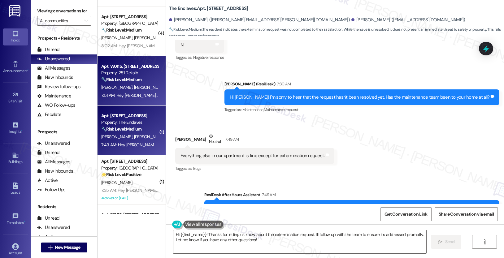
click at [138, 88] on div "[PERSON_NAME] [PERSON_NAME]" at bounding box center [130, 88] width 59 height 8
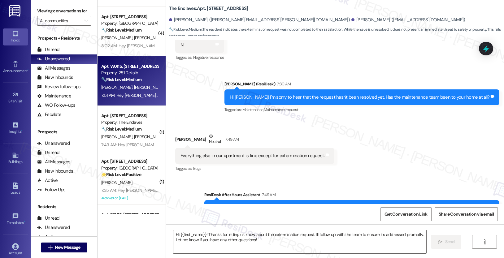
type textarea "Fetching suggested responses. Please feel free to read through the conversation…"
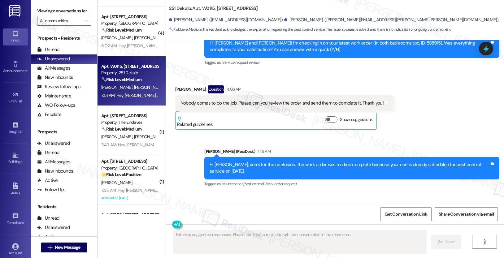
scroll to position [1535, 0]
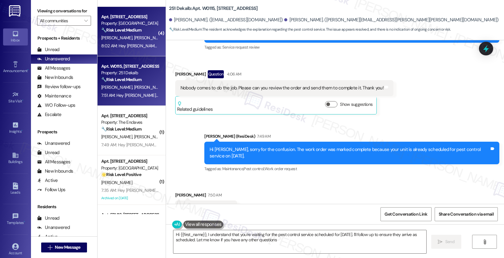
type textarea "Hi {{first_name}}, I understand that you're waiting for the pest control servic…"
click at [115, 38] on span "[PERSON_NAME]" at bounding box center [117, 38] width 33 height 6
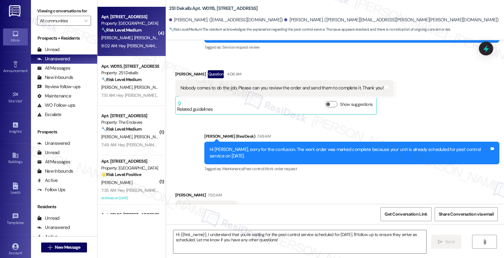
type textarea "Fetching suggested responses. Please feel free to read through the conversation…"
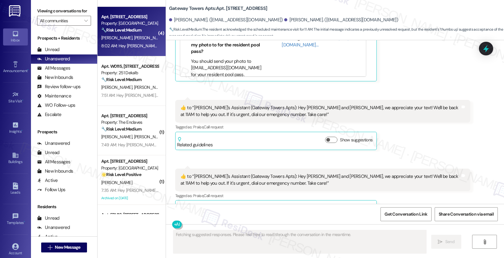
scroll to position [1491, 0]
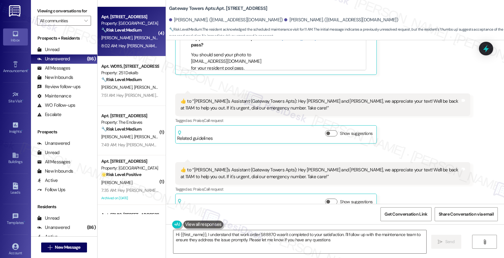
type textarea "Hi {{first_name}}, I understand that work order 588870 wasn't completed to your…"
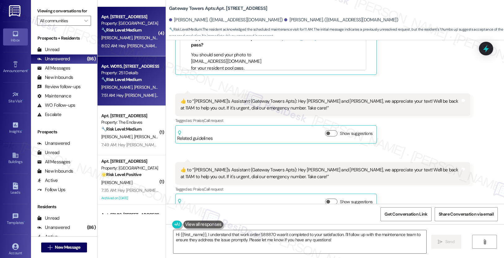
click at [134, 89] on span "[PERSON_NAME]" at bounding box center [149, 88] width 31 height 6
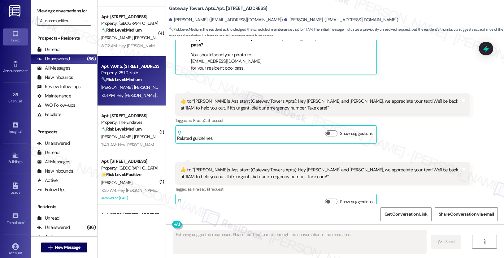
scroll to position [1498, 0]
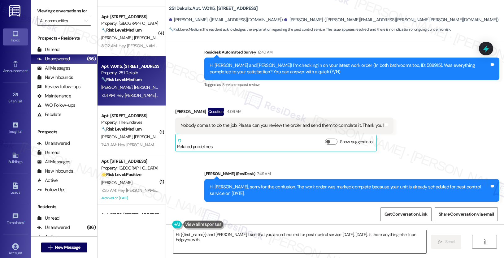
type textarea "Hi {{first_name}} and [PERSON_NAME], I see that you are scheduled for pest cont…"
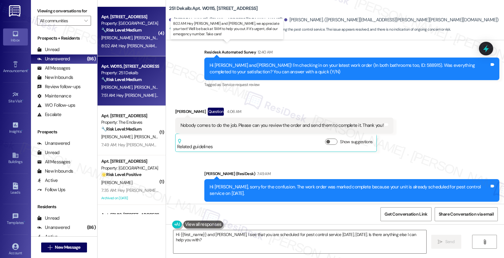
click at [124, 43] on div "8:02 AM: Hey [PERSON_NAME] and [PERSON_NAME], we appreciate your text! We'll be…" at bounding box center [252, 46] width 302 height 6
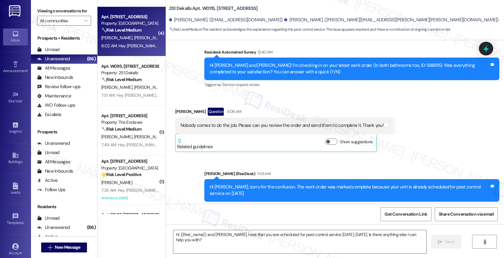
type textarea "Fetching suggested responses. Please feel free to read through the conversation…"
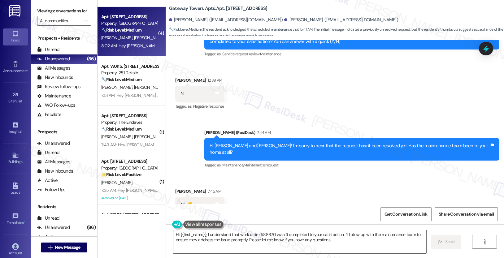
type textarea "Hi {{first_name}}, I understand that work order 588870 wasn't completed to your…"
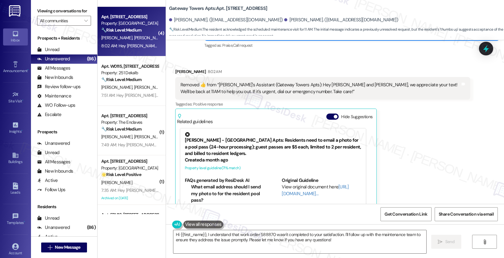
scroll to position [1491, 0]
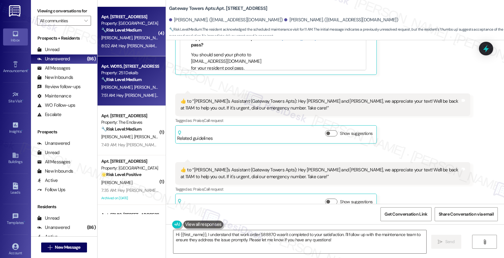
click at [134, 87] on span "[PERSON_NAME]" at bounding box center [149, 88] width 31 height 6
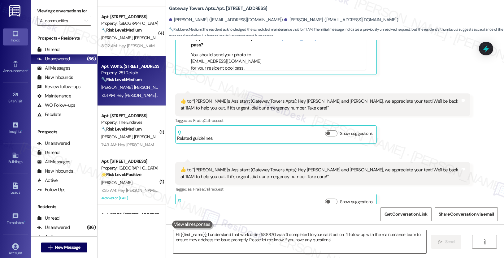
scroll to position [1498, 0]
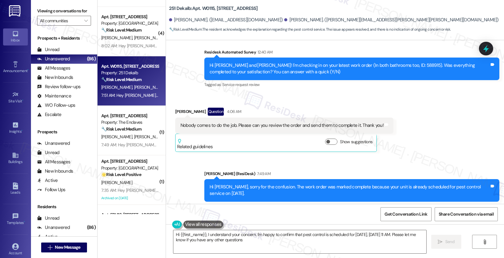
type textarea "Hi {{first_name}}, I understand your concern. I'm happy to confirm that pest co…"
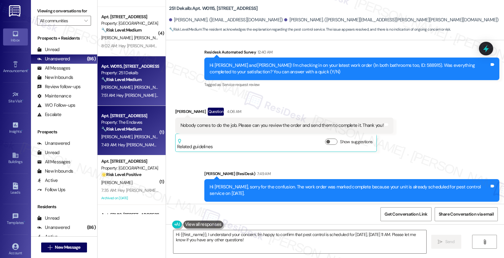
click at [134, 134] on span "[PERSON_NAME]" at bounding box center [149, 137] width 31 height 6
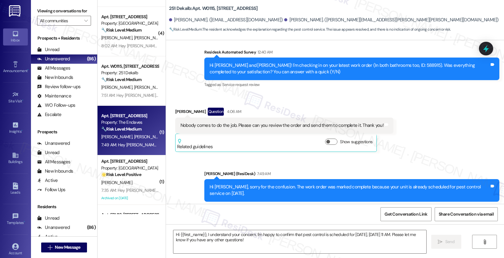
type textarea "Fetching suggested responses. Please feel free to read through the conversation…"
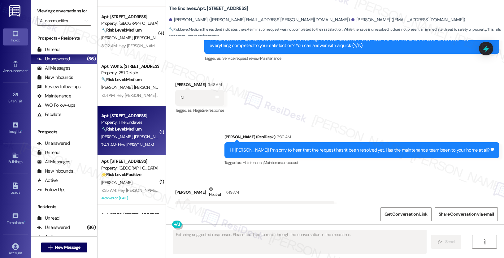
scroll to position [2283, 0]
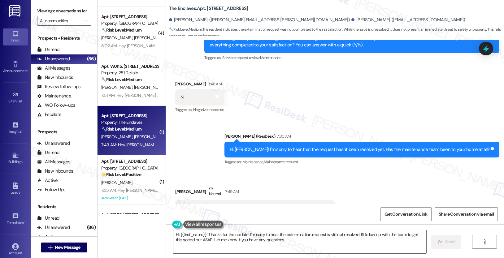
type textarea "Hi {{first_name}}! Thanks for the update. I'm sorry to hear the extermination r…"
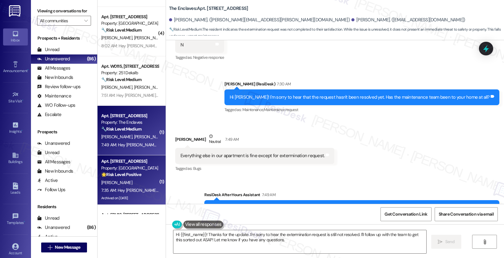
click at [122, 178] on div "Apt. L22, [STREET_ADDRESS] B05 Property: Warrington Crossings 🌟 Risk Level: Pos…" at bounding box center [130, 168] width 59 height 21
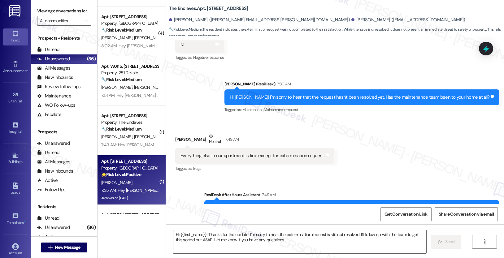
type textarea "Fetching suggested responses. Please feel free to read through the conversation…"
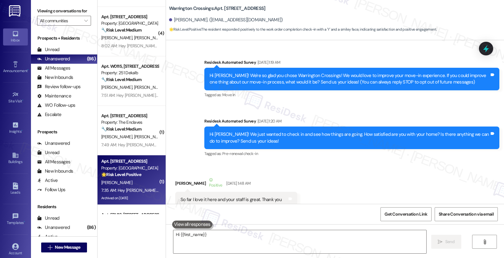
scroll to position [18904, 0]
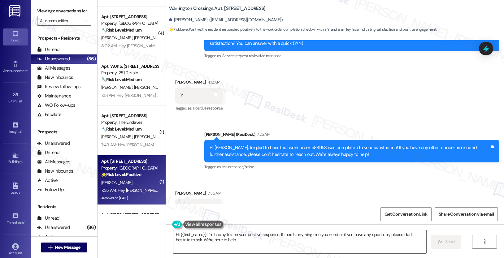
type textarea "Hi {{first_name}}! I'm happy to see your positive response. If there's anything…"
click at [108, 157] on div "Apt. L22, [STREET_ADDRESS] B05 Property: Warrington Crossings 🌟 Risk Level: Pos…" at bounding box center [132, 180] width 68 height 50
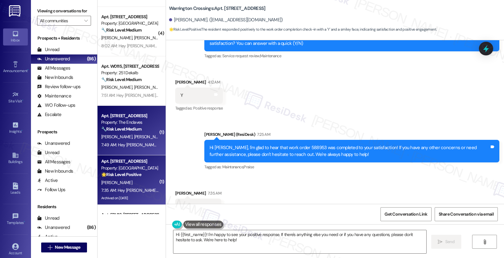
click at [111, 137] on span "[PERSON_NAME]" at bounding box center [117, 137] width 33 height 6
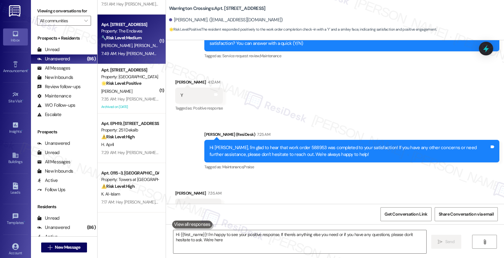
type textarea "Hi {{first_name}}! I'm happy to see your positive response. If there's anything…"
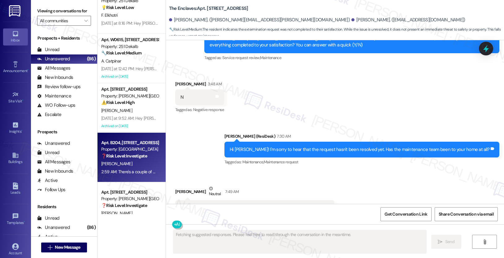
scroll to position [2263, 0]
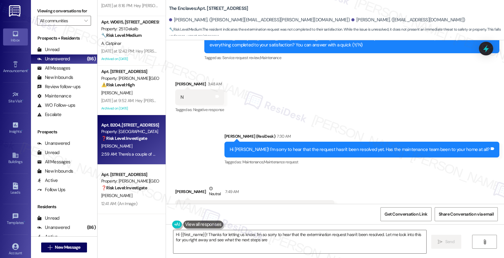
type textarea "Hi {{first_name}}! Thanks for letting us know. I'm so sorry to hear that the ex…"
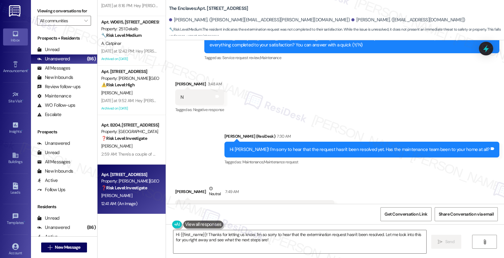
click at [148, 194] on div "[PERSON_NAME]" at bounding box center [130, 196] width 59 height 8
type textarea "Fetching suggested responses. Please feel free to read through the conversation…"
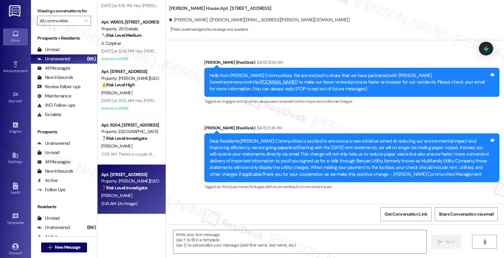
scroll to position [2572, 0]
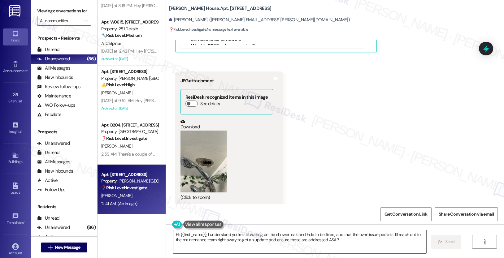
type textarea "Hi {{first_name}}, I understand you're still waiting on the shower leak and hol…"
click at [201, 176] on button "Zoom image" at bounding box center [204, 162] width 46 height 62
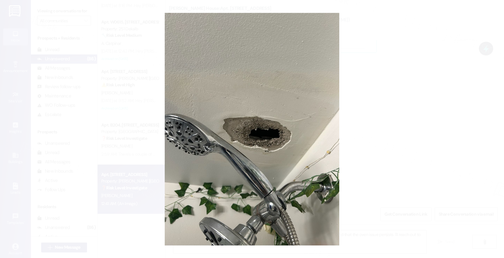
click at [381, 177] on button "Unzoom image" at bounding box center [252, 129] width 504 height 258
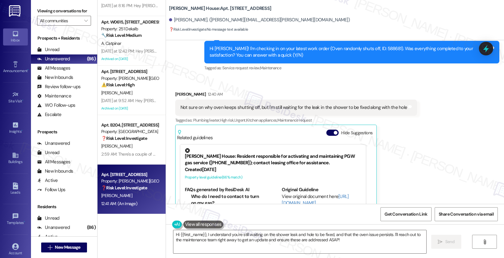
scroll to position [2373, 0]
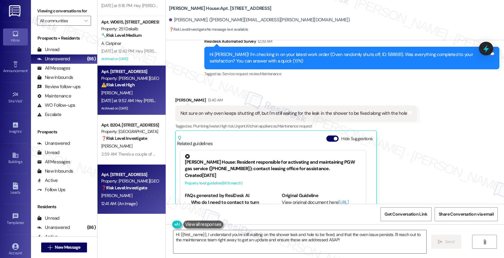
click at [139, 80] on div "Property: [PERSON_NAME][GEOGRAPHIC_DATA]" at bounding box center [129, 78] width 57 height 7
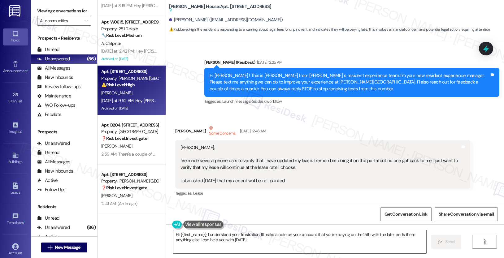
type textarea "Hi {{first_name}}, I understand your frustration. I'll make a note on your acco…"
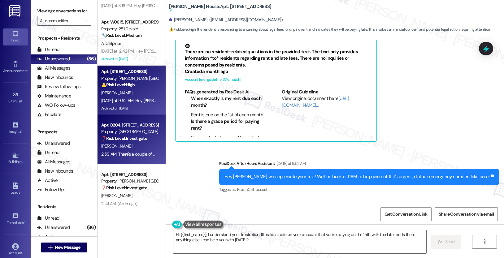
click at [112, 133] on div "Property: [GEOGRAPHIC_DATA]" at bounding box center [129, 131] width 57 height 7
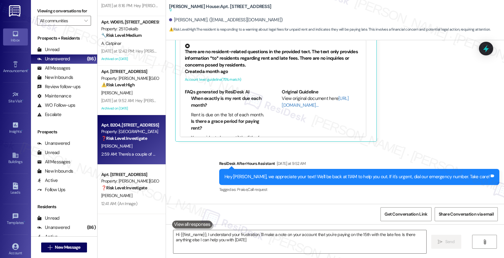
type textarea "Hi {{first_name}}, I understand your frustration. I'll make a note on your acco…"
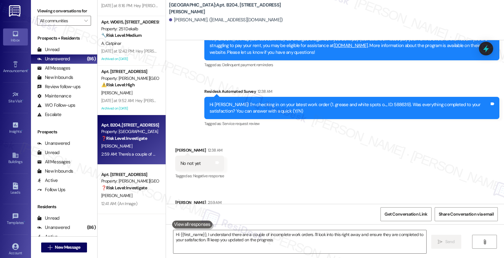
type textarea "Hi {{first_name}}, I understand there are a couple of incomplete work orders. I…"
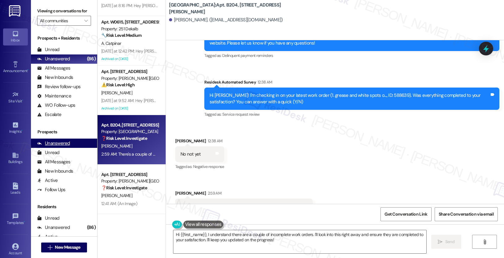
scroll to position [165, 0]
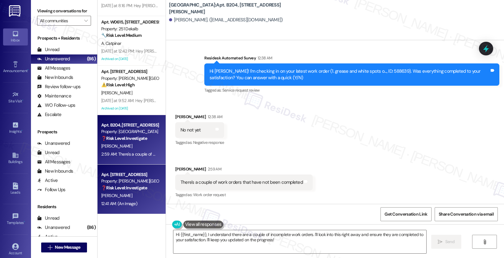
click at [132, 190] on strong "❓ Risk Level: Investigate" at bounding box center [124, 188] width 46 height 6
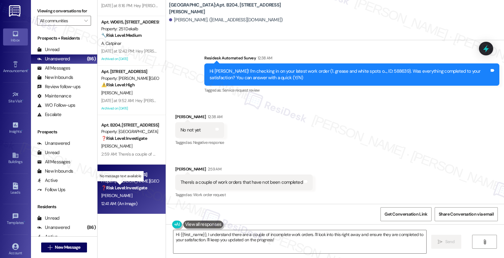
type textarea "Fetching suggested responses. Please feel free to read through the conversation…"
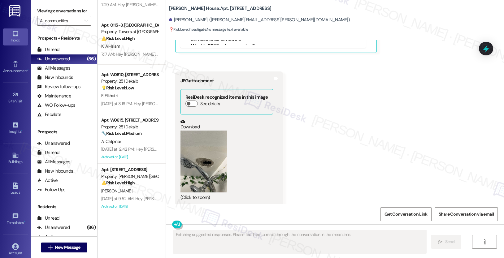
scroll to position [1999, 0]
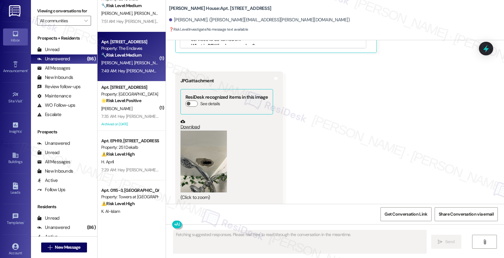
click at [120, 44] on div "Apt. [STREET_ADDRESS]" at bounding box center [129, 42] width 57 height 7
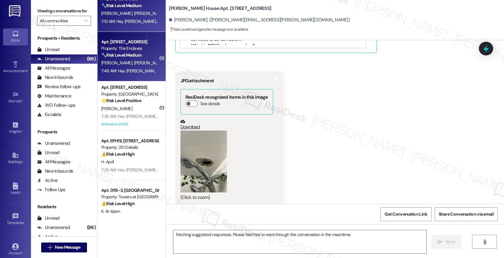
click at [132, 18] on div "7:51 AM: Hey [PERSON_NAME] and [PERSON_NAME], we appreciate your text! We'll be…" at bounding box center [130, 22] width 59 height 8
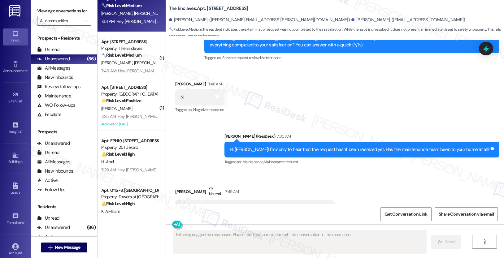
scroll to position [1588, 0]
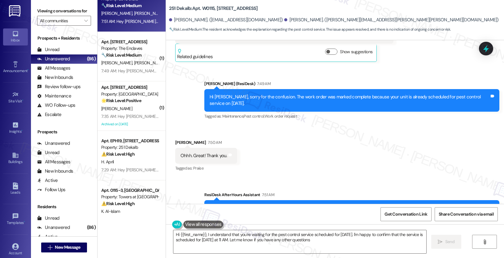
type textarea "Hi {{first_name}}, I understand that you're waiting for the pest control servic…"
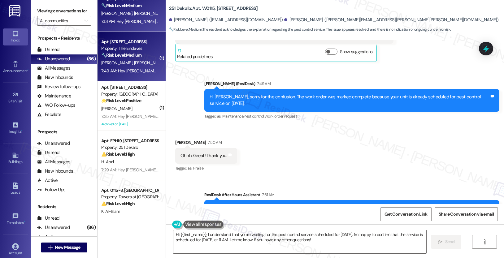
click at [135, 69] on div "7:49 AM: Hey [PERSON_NAME] and [PERSON_NAME], we appreciate your text! We'll be…" at bounding box center [252, 71] width 302 height 6
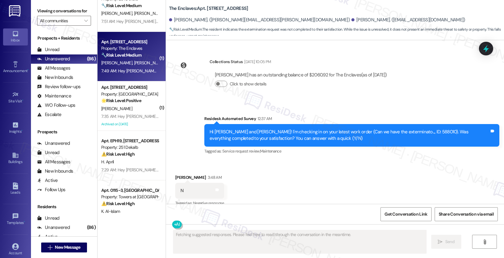
scroll to position [2283, 0]
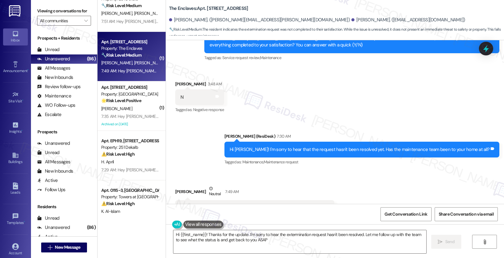
type textarea "Hi {{first_name}}! Thanks for the update. I'm sorry to hear the extermination r…"
